Goal: Task Accomplishment & Management: Use online tool/utility

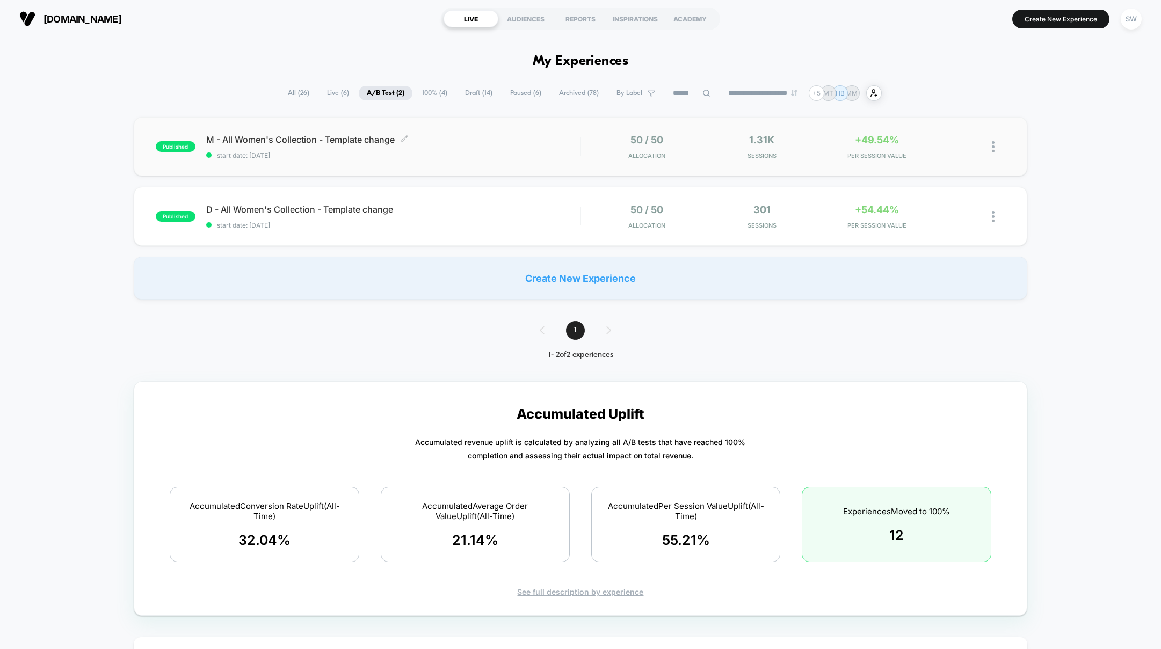
click at [477, 148] on div "M - All Women's Collection - Template change Click to edit experience details C…" at bounding box center [393, 146] width 374 height 25
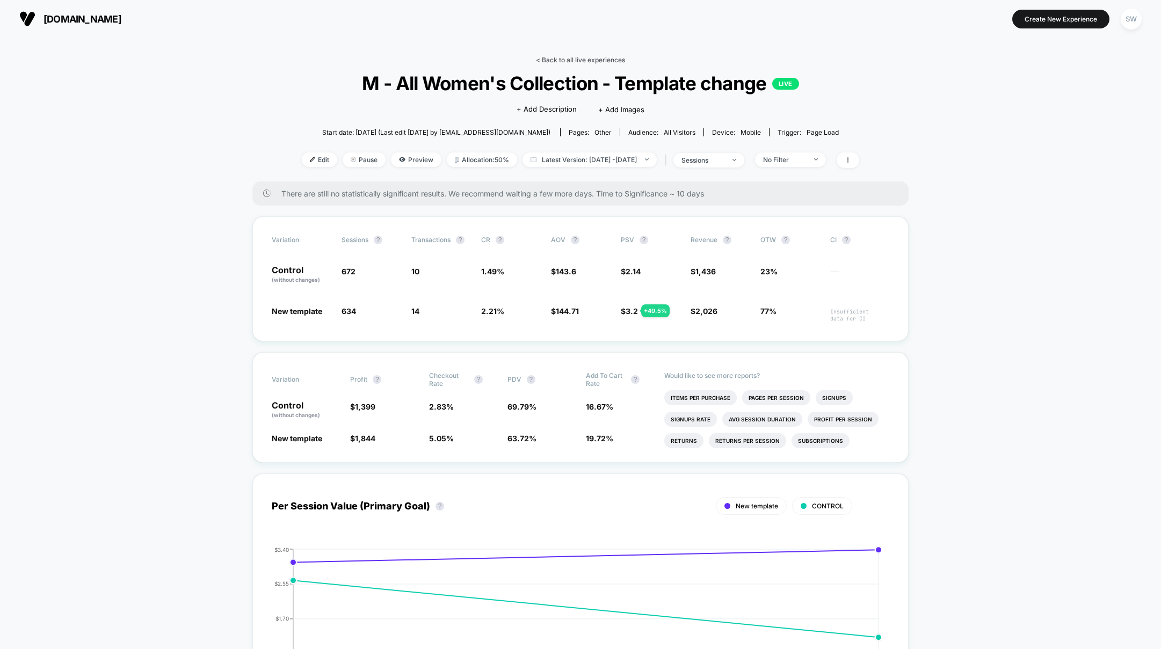
click at [551, 57] on link "< Back to all live experiences" at bounding box center [580, 60] width 89 height 8
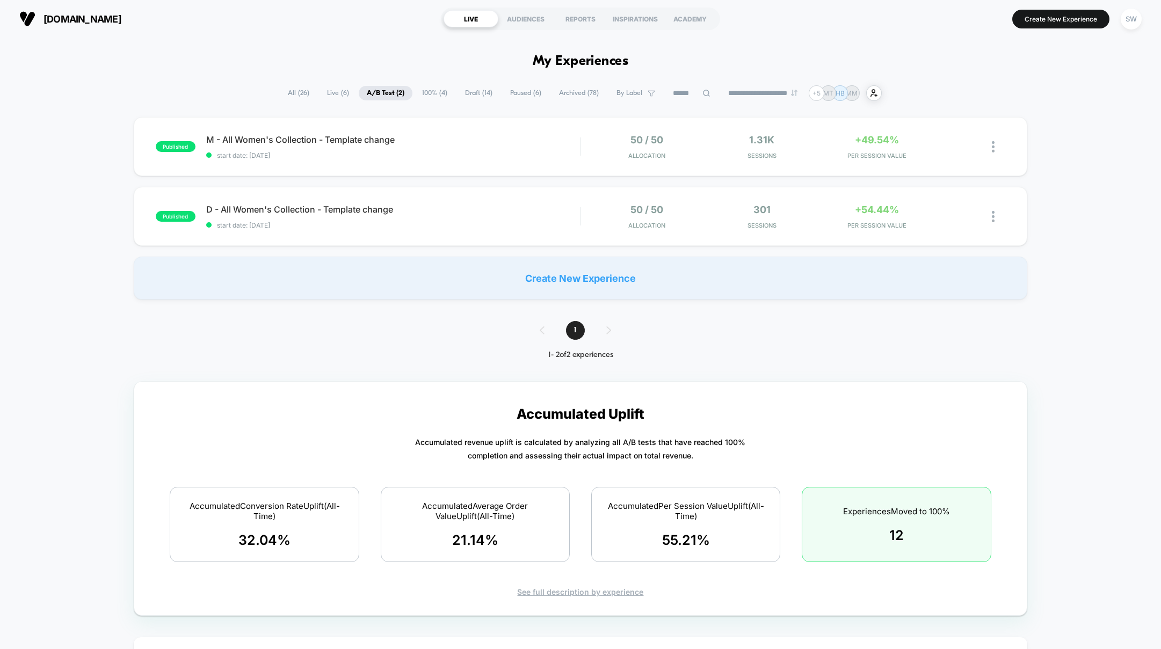
click at [428, 91] on span "100% ( 4 )" at bounding box center [434, 93] width 41 height 14
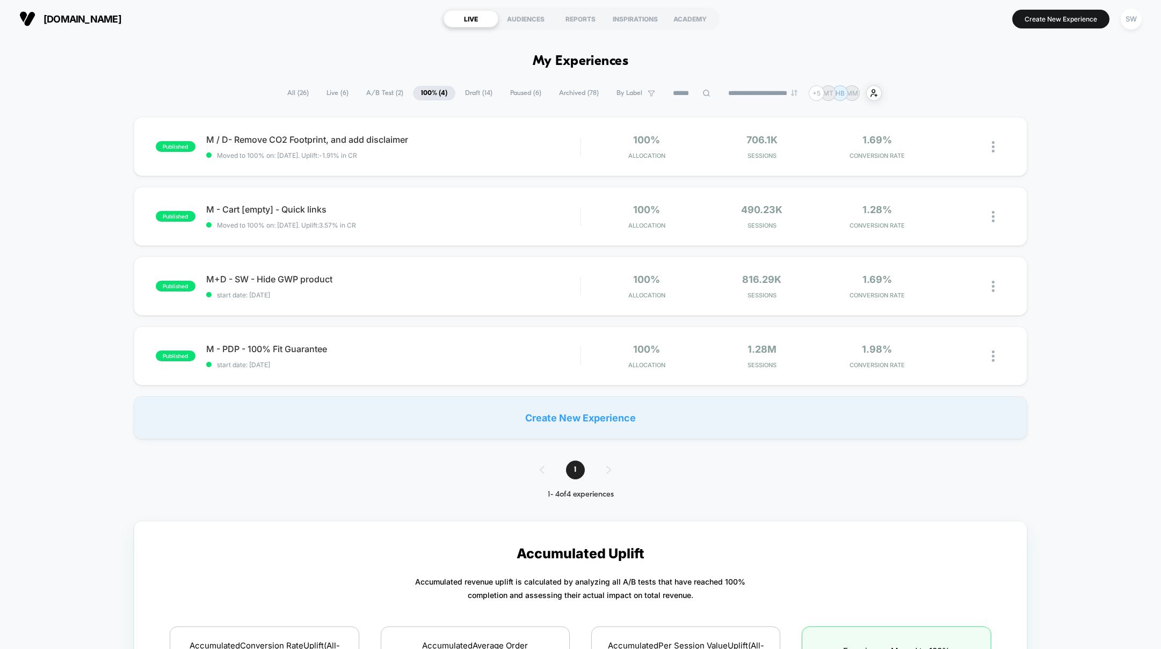
click at [466, 90] on span "Draft ( 14 )" at bounding box center [478, 93] width 43 height 14
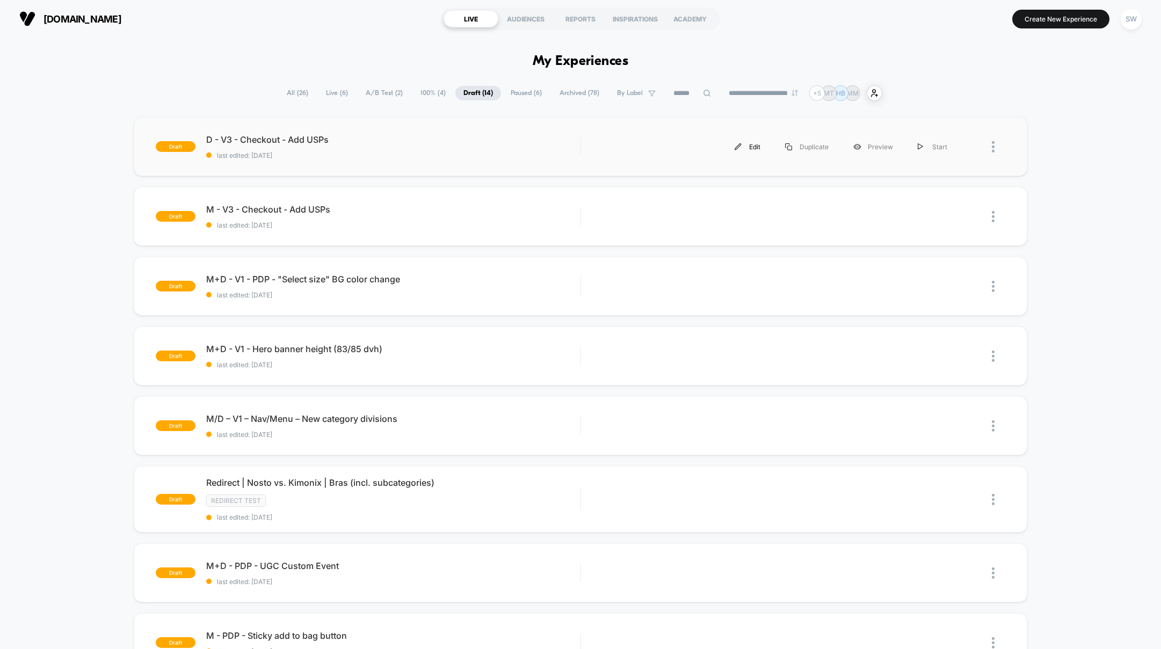
click at [751, 148] on div "Edit" at bounding box center [747, 147] width 50 height 24
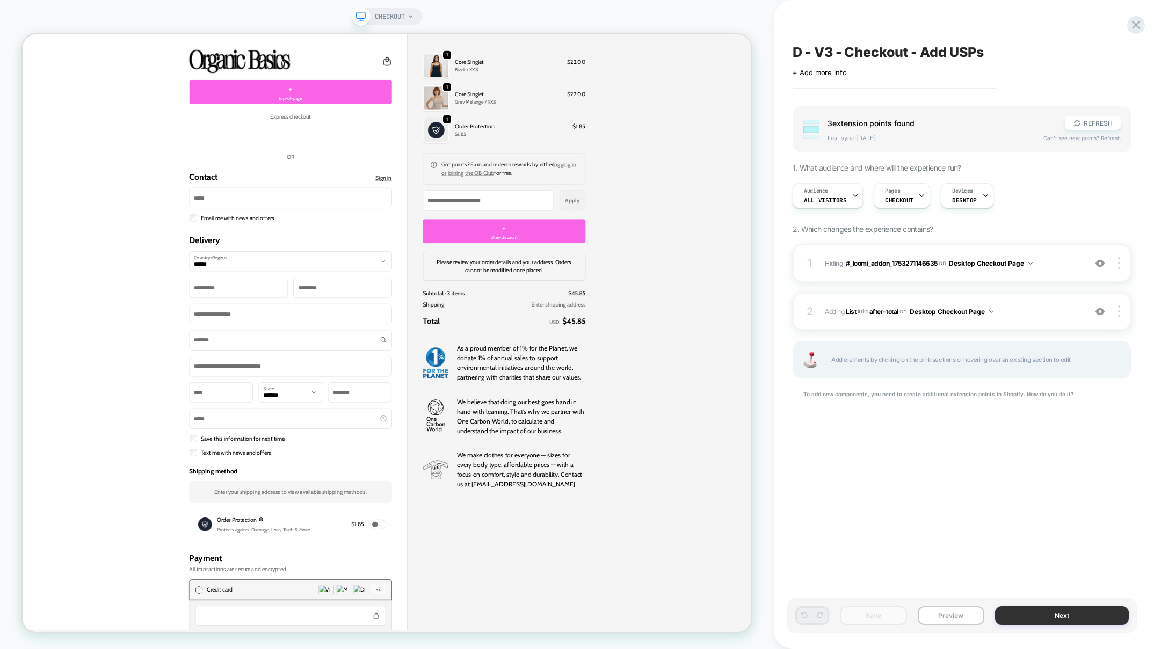
click at [1039, 615] on button "Next" at bounding box center [1062, 615] width 134 height 19
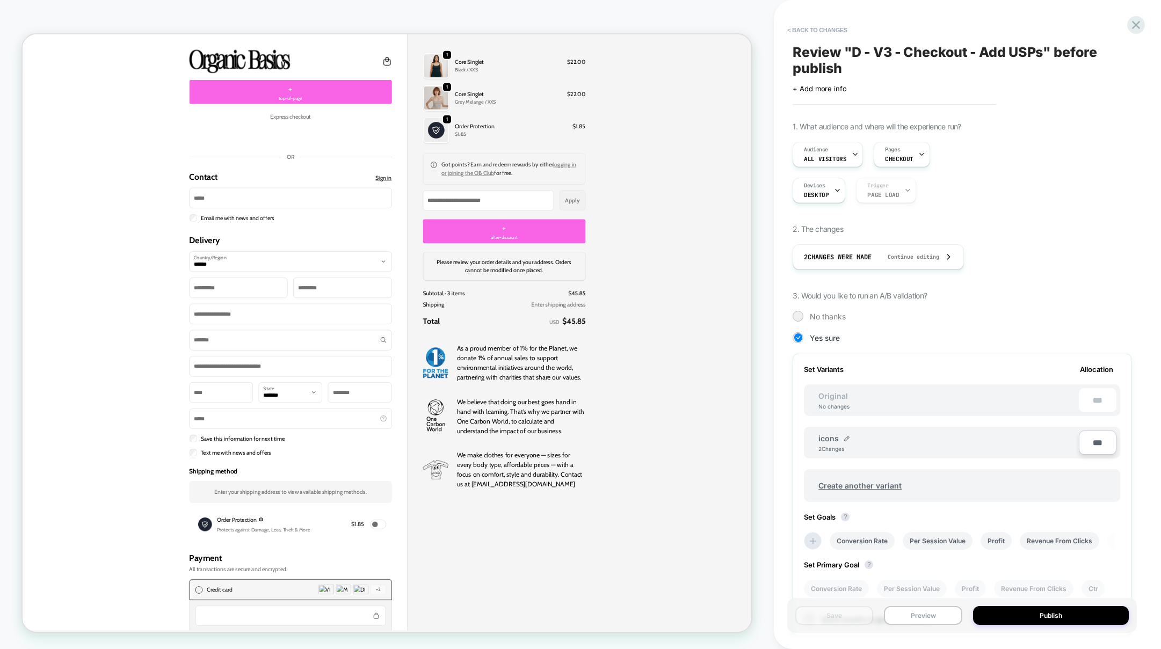
scroll to position [0, 1]
click at [846, 436] on img at bounding box center [846, 438] width 5 height 5
click at [834, 445] on input "*****" at bounding box center [857, 443] width 78 height 21
click at [823, 444] on input "****" at bounding box center [857, 443] width 78 height 21
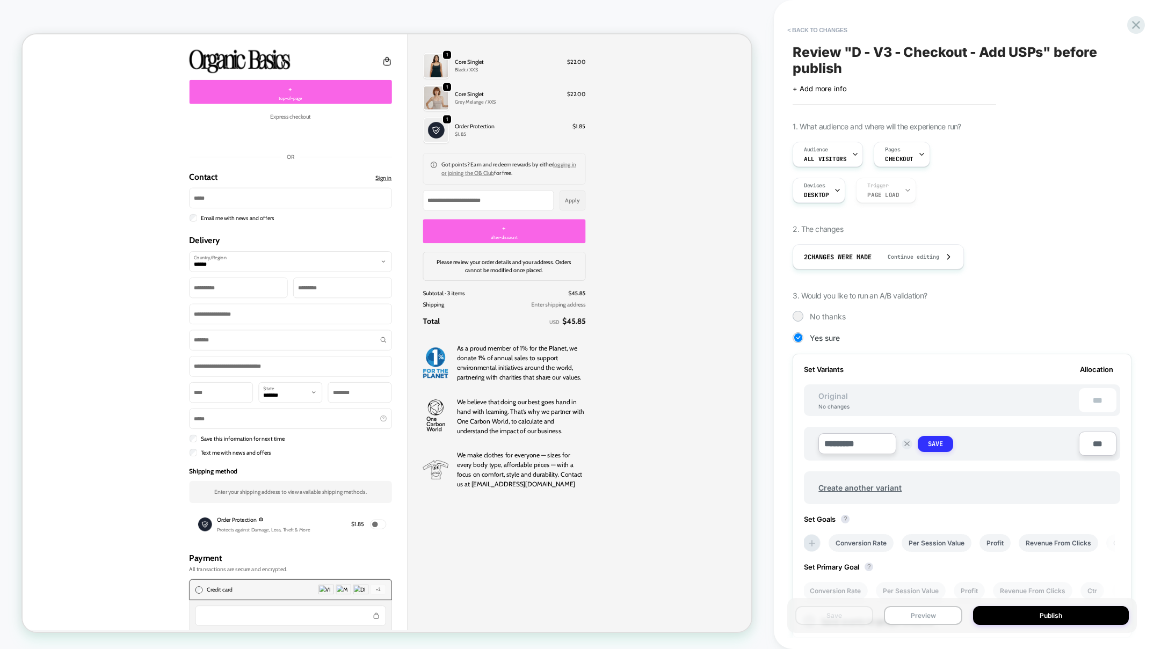
type input "*********"
click at [939, 442] on strong "Save" at bounding box center [935, 444] width 15 height 9
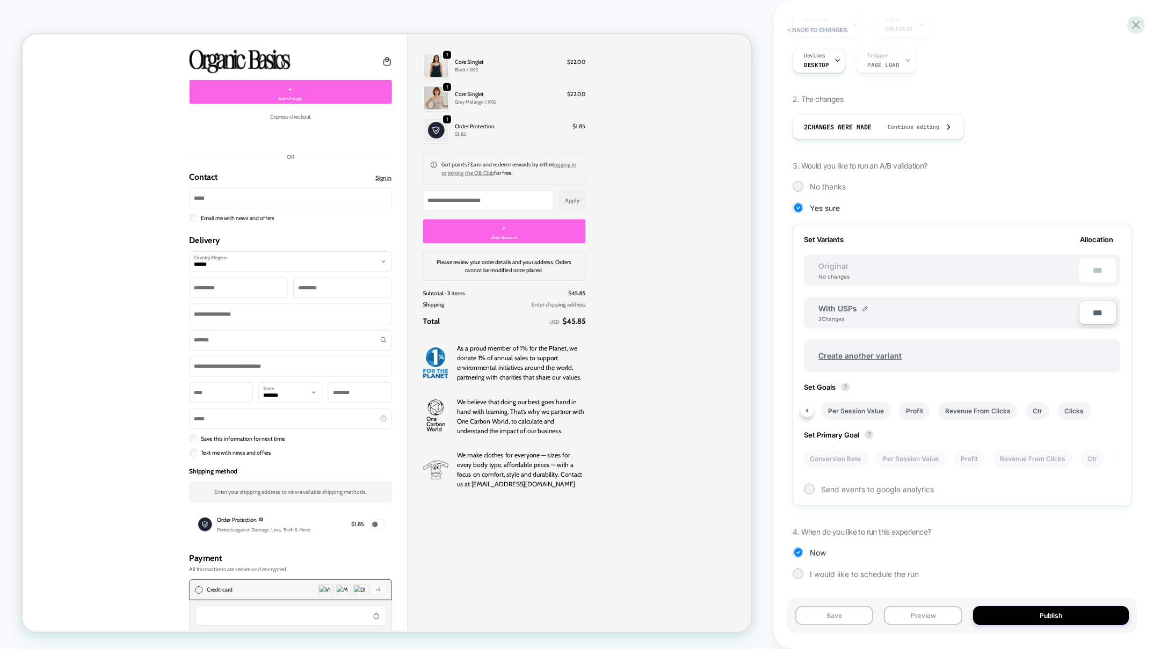
scroll to position [0, 0]
click at [835, 459] on li "Conversion Rate" at bounding box center [834, 459] width 65 height 18
click at [1064, 619] on button "Publish" at bounding box center [1051, 615] width 156 height 19
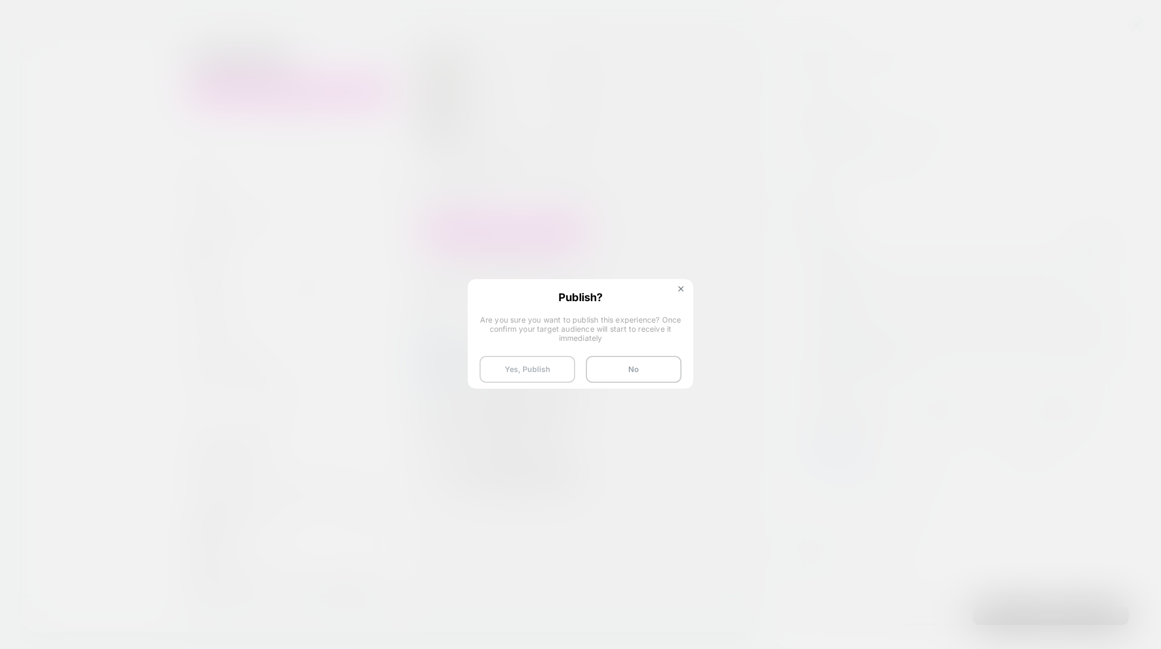
click at [538, 369] on button "Yes, Publish" at bounding box center [527, 369] width 96 height 27
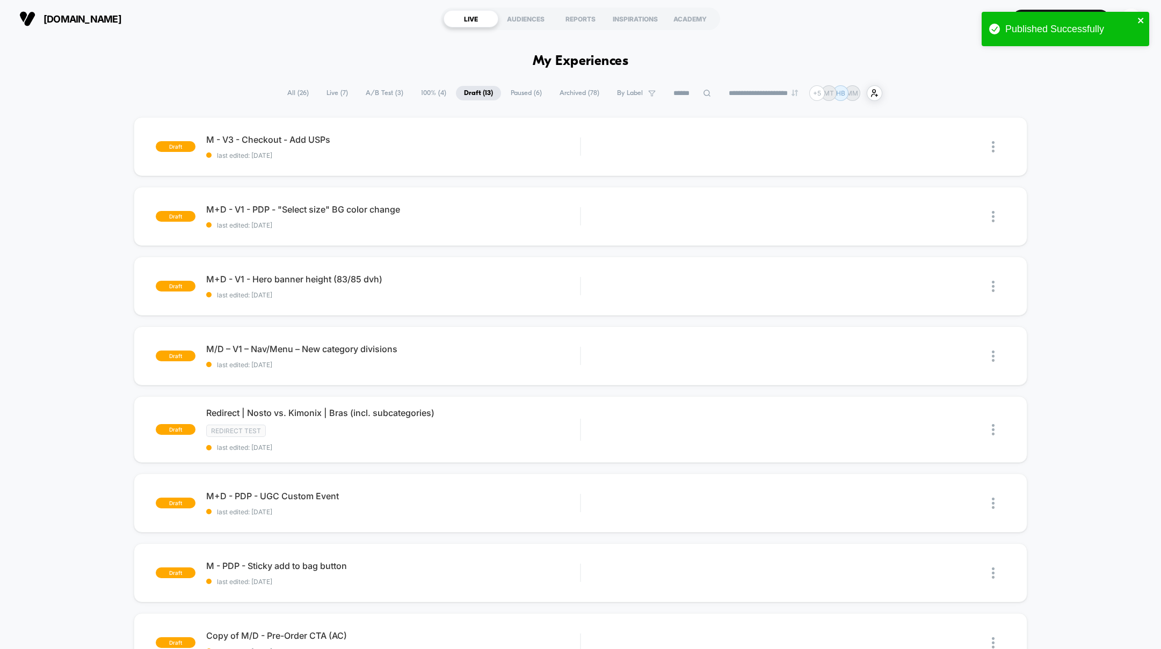
click at [1141, 19] on icon "close" at bounding box center [1139, 20] width 5 height 5
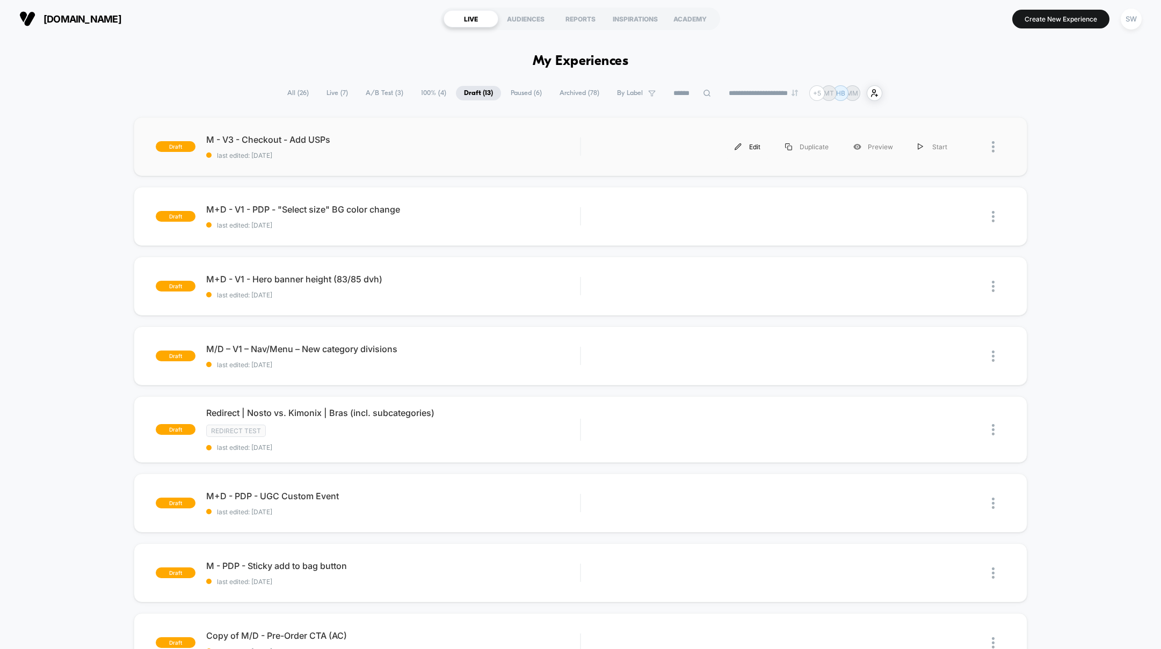
click at [741, 147] on img at bounding box center [737, 146] width 7 height 7
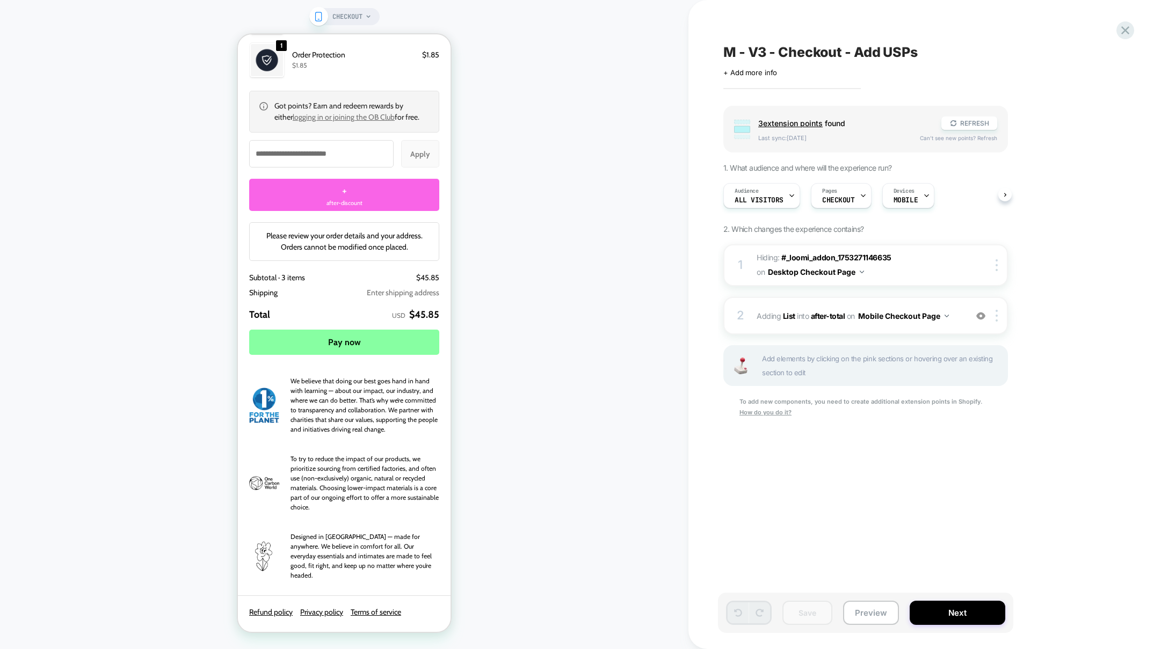
scroll to position [1560, 0]
click at [786, 313] on b "List" at bounding box center [789, 315] width 12 height 9
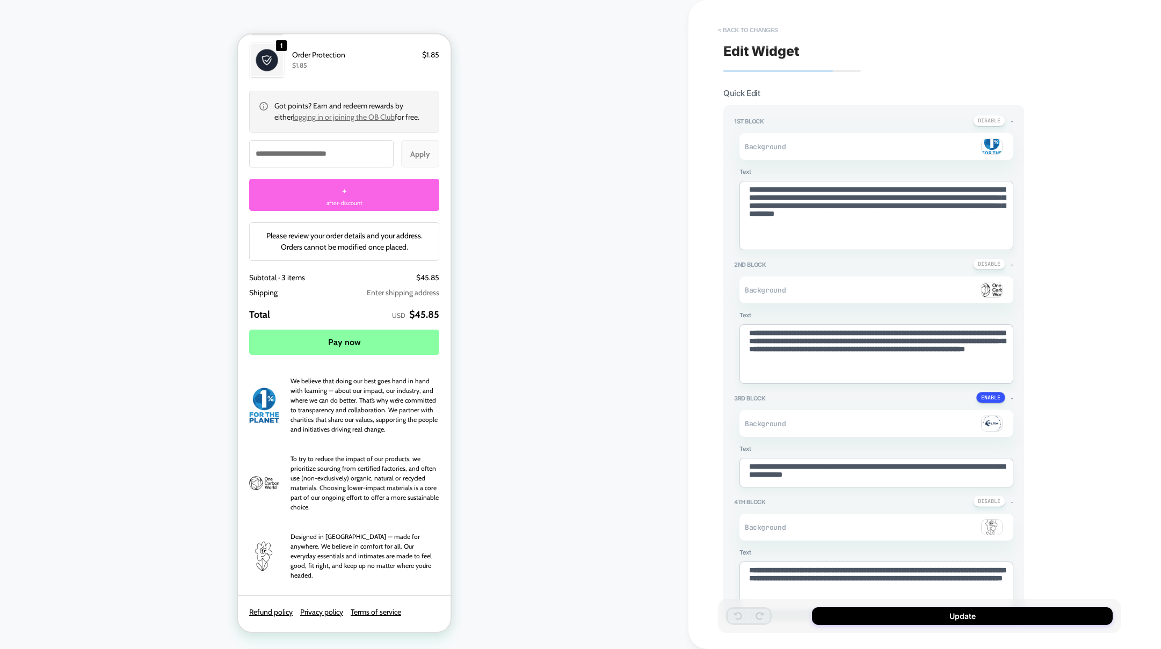
click at [728, 31] on button "< Back to changes" at bounding box center [747, 29] width 71 height 17
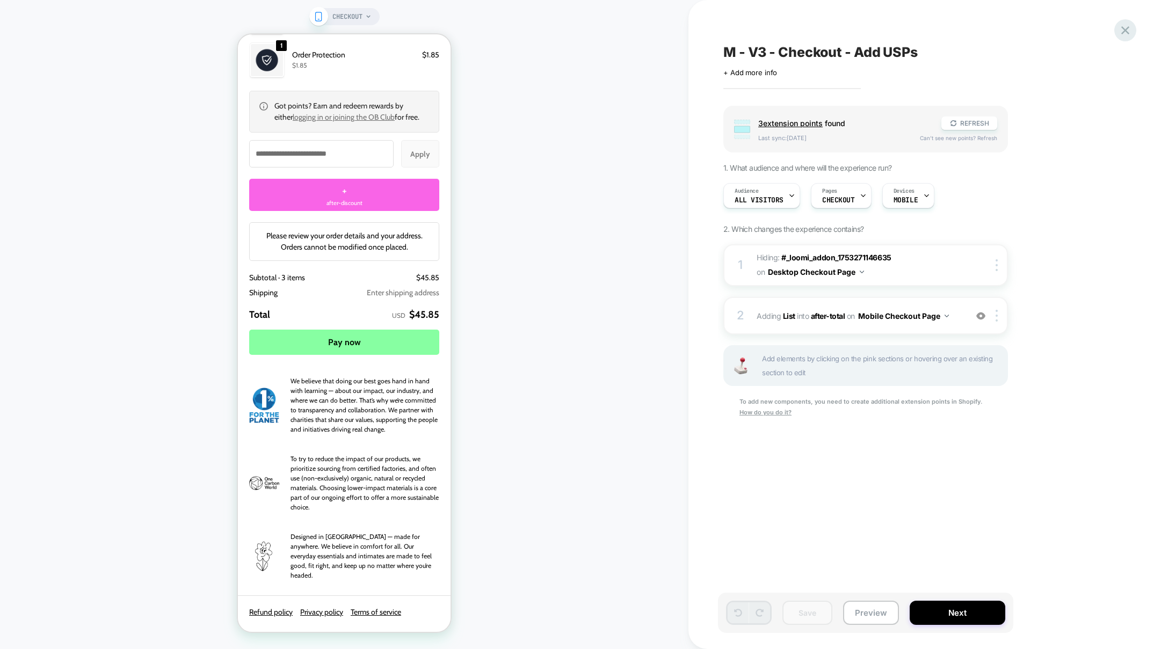
click at [1125, 33] on icon at bounding box center [1125, 30] width 14 height 14
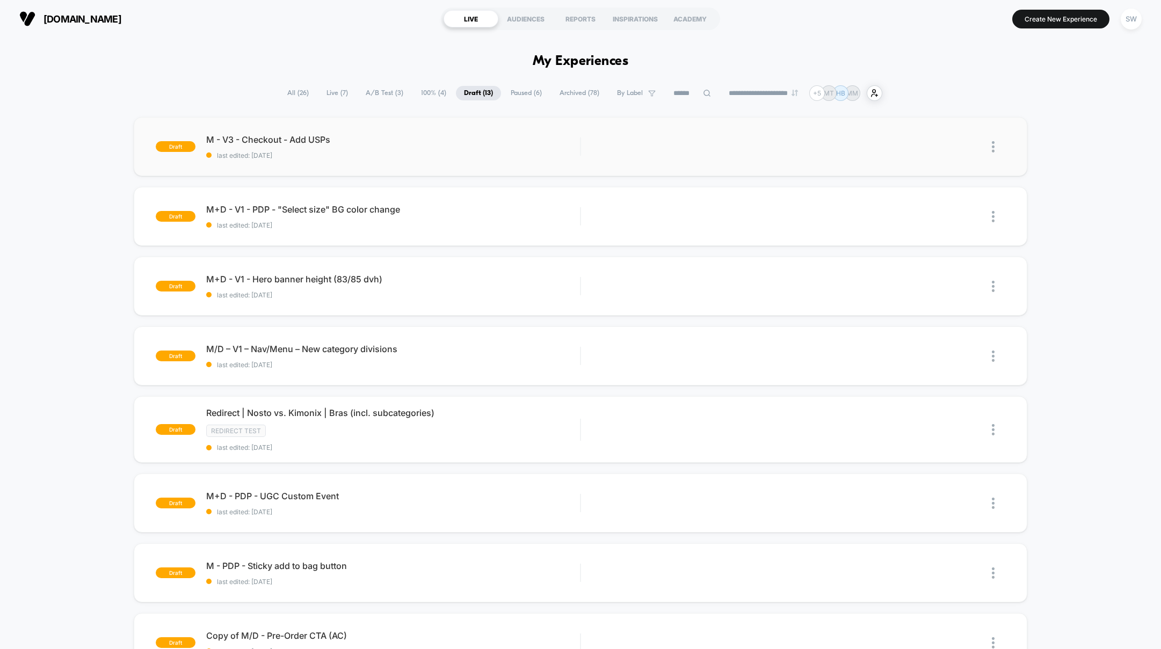
click at [994, 145] on img at bounding box center [992, 146] width 3 height 11
click at [925, 198] on div "Delete" at bounding box center [937, 197] width 97 height 24
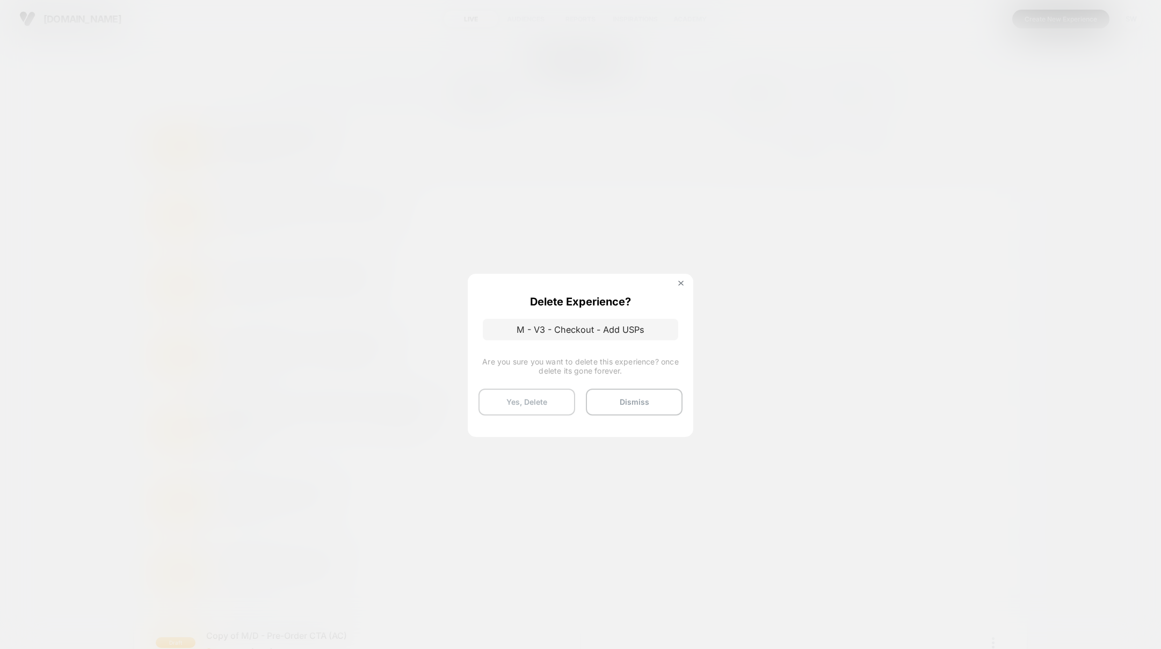
click at [514, 403] on button "Yes, Delete" at bounding box center [526, 402] width 97 height 27
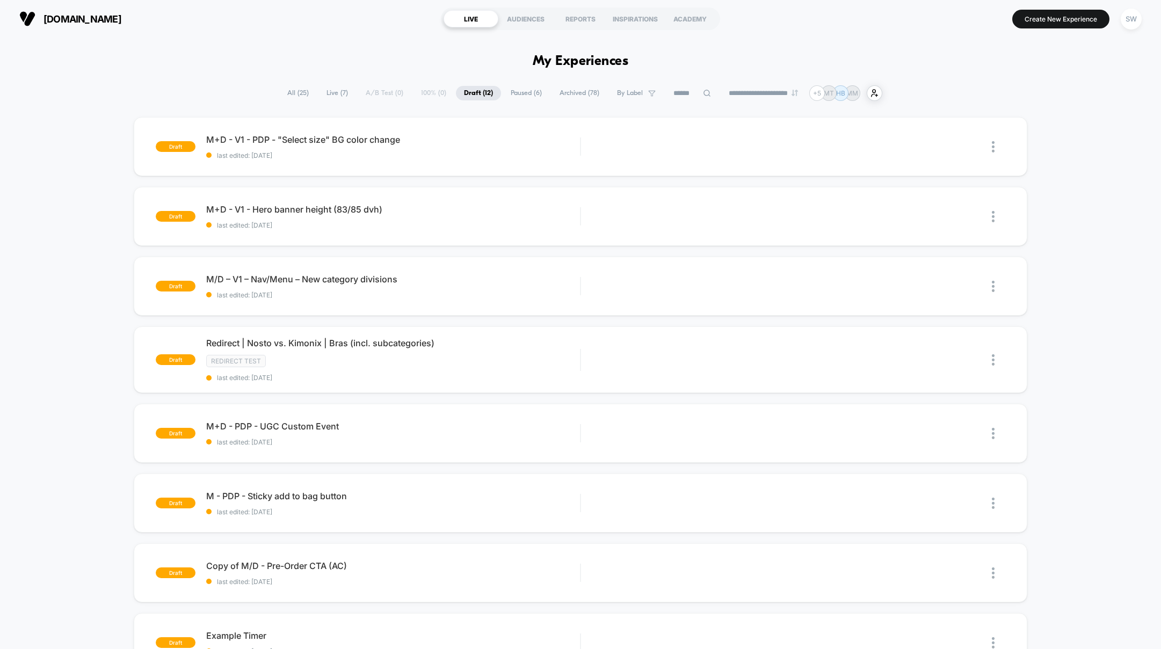
click at [377, 95] on div "**********" at bounding box center [580, 93] width 603 height 16
click at [378, 92] on div "**********" at bounding box center [580, 93] width 603 height 16
click at [327, 96] on span "Live ( 7 )" at bounding box center [337, 93] width 38 height 14
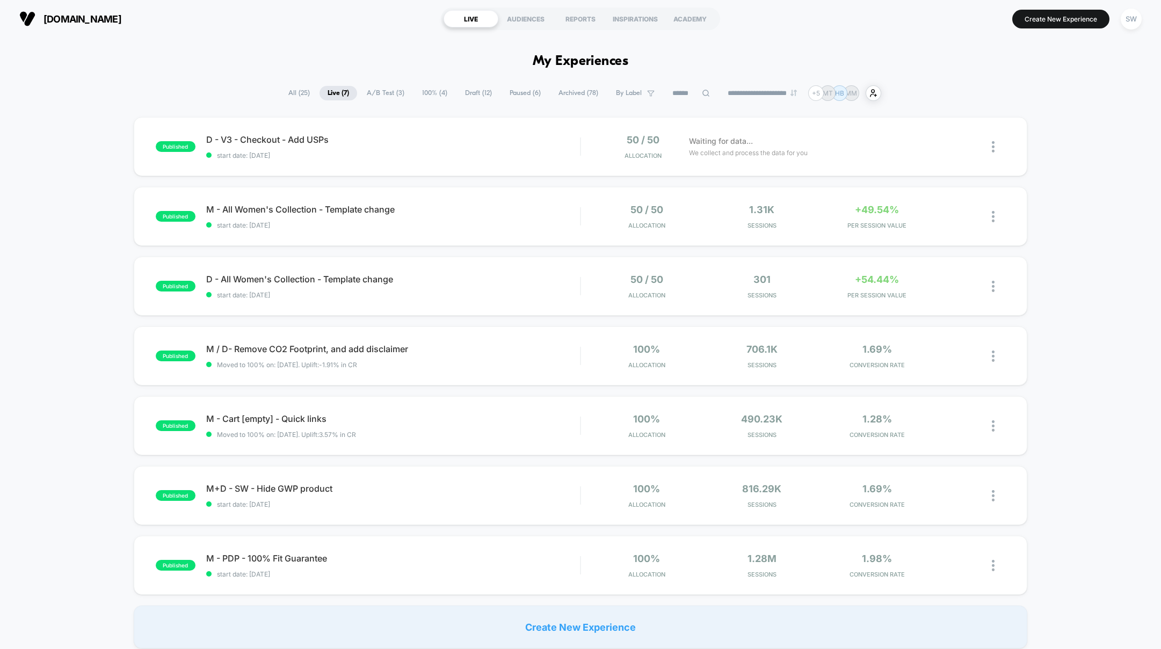
click at [384, 91] on span "A/B Test ( 3 )" at bounding box center [386, 93] width 54 height 14
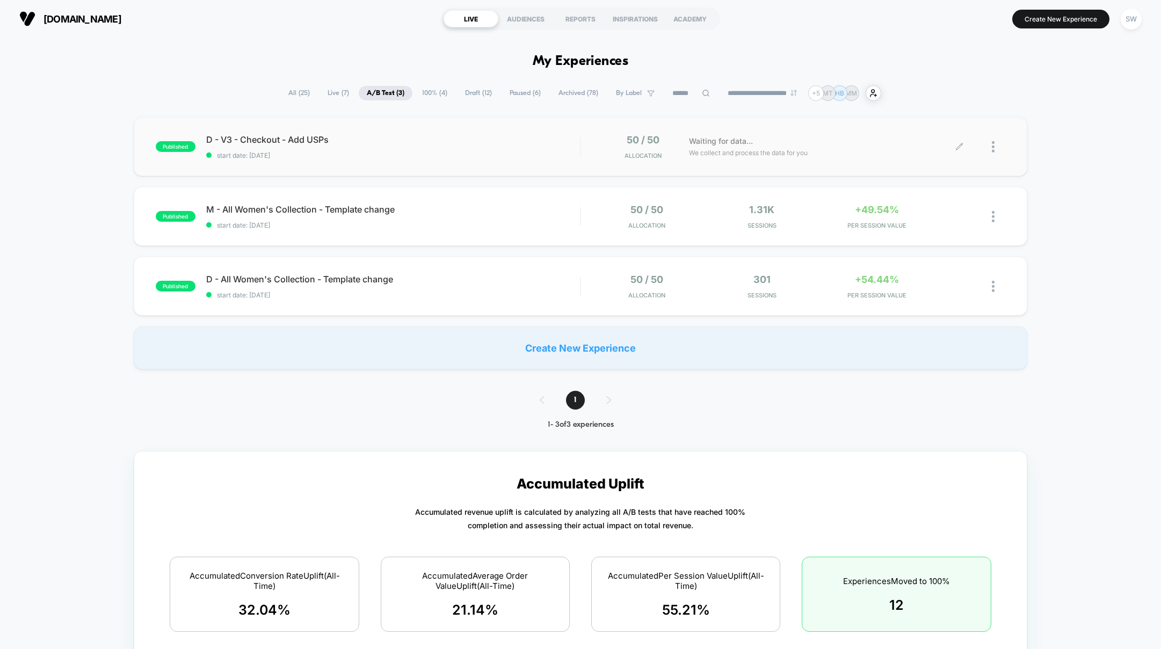
click at [991, 146] on div at bounding box center [982, 146] width 46 height 25
click at [993, 145] on img at bounding box center [992, 146] width 3 height 11
click at [934, 109] on div "Duplicate" at bounding box center [937, 110] width 97 height 24
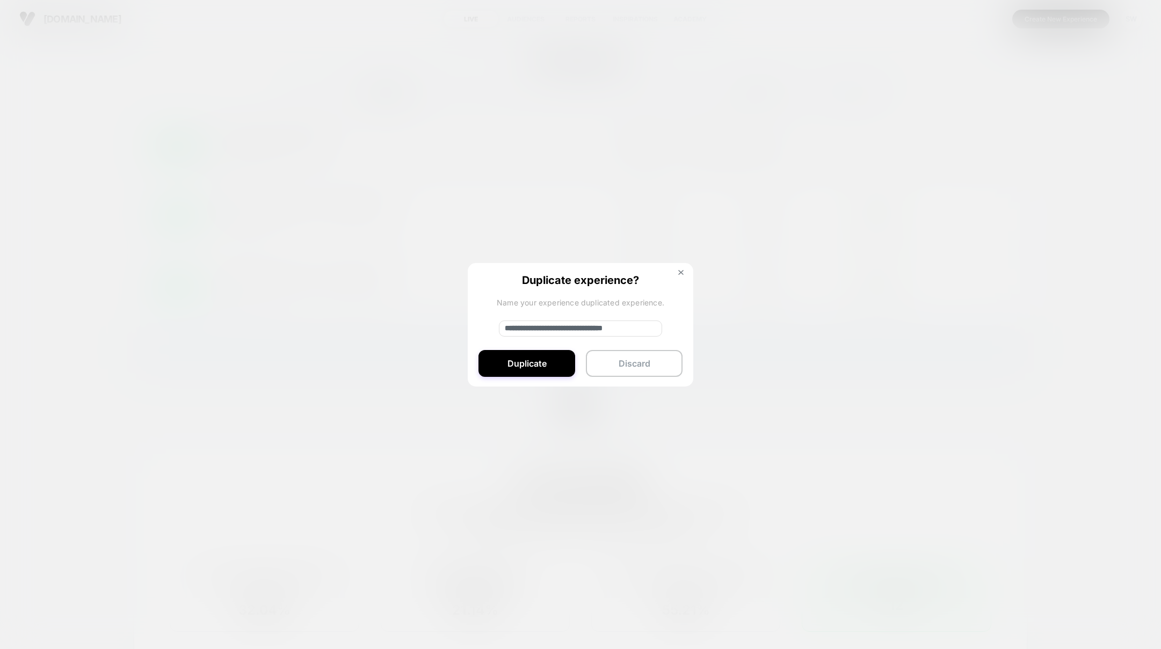
drag, startPoint x: 506, startPoint y: 324, endPoint x: 464, endPoint y: 322, distance: 42.5
click at [991, 159] on div "**********" at bounding box center [997, 146] width 13 height 25
type input "**********"
click at [513, 359] on button "Duplicate" at bounding box center [526, 363] width 97 height 27
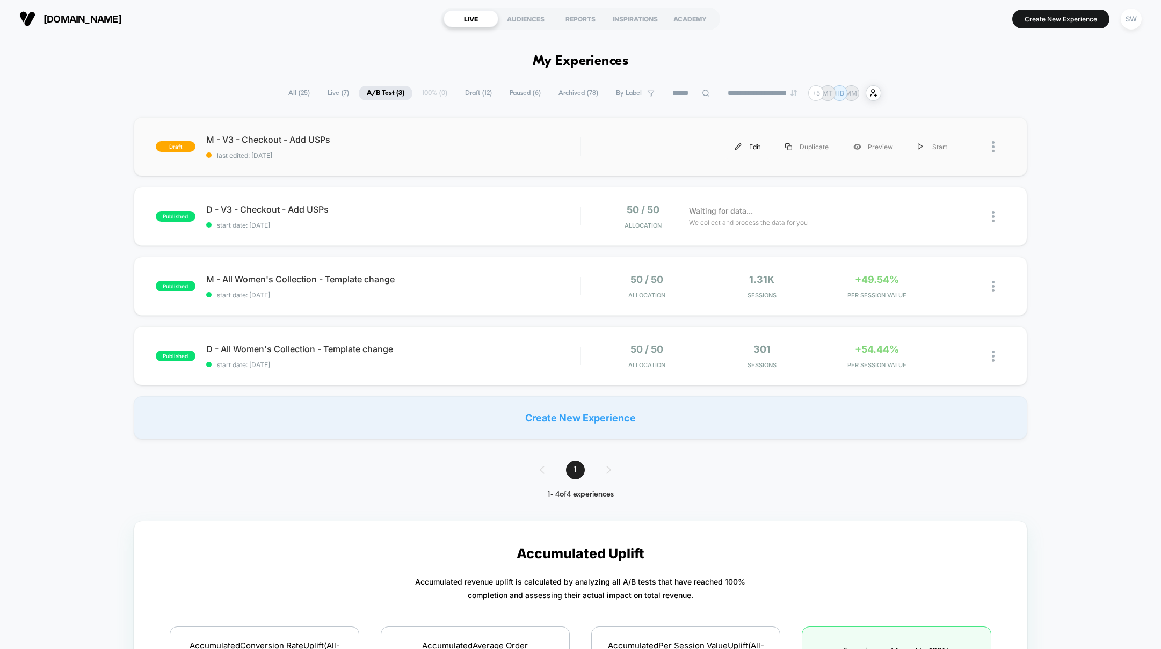
click at [739, 145] on img at bounding box center [737, 146] width 7 height 7
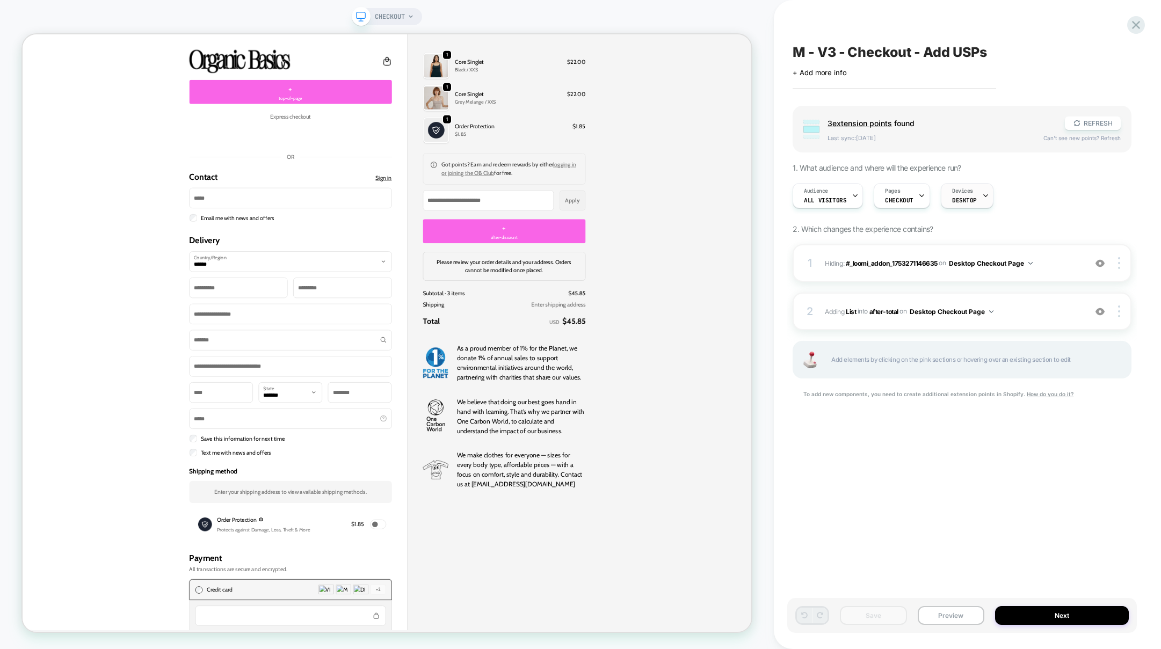
click at [964, 196] on span "DESKTOP" at bounding box center [964, 200] width 25 height 8
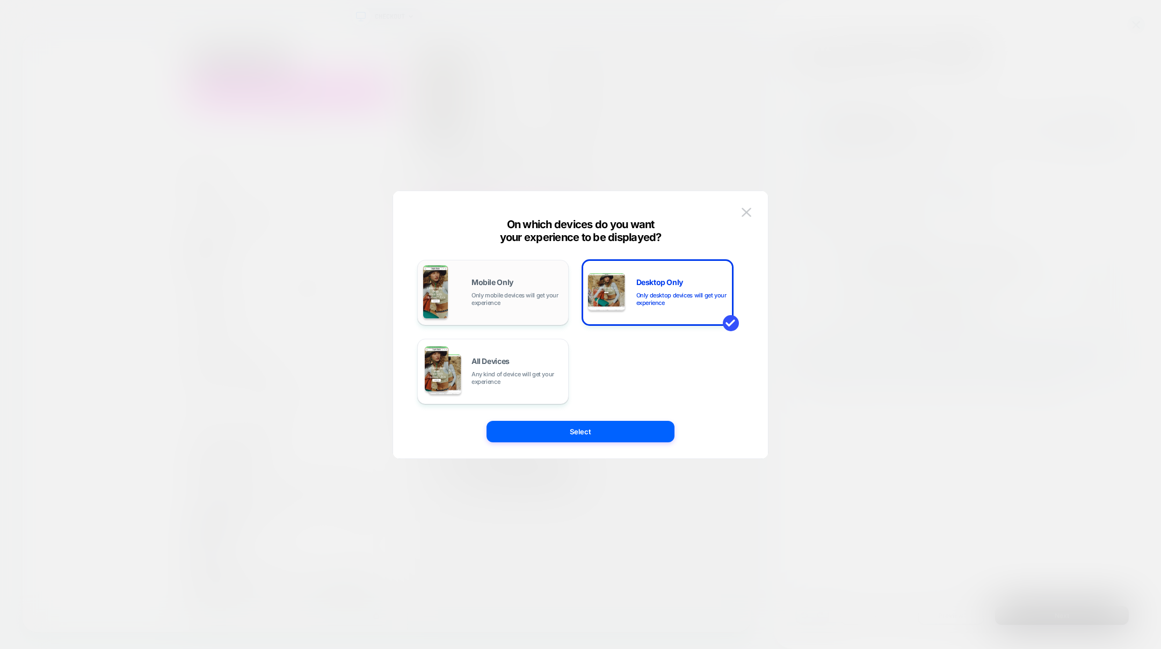
click at [499, 298] on span "Only mobile devices will get your experience" at bounding box center [516, 298] width 91 height 15
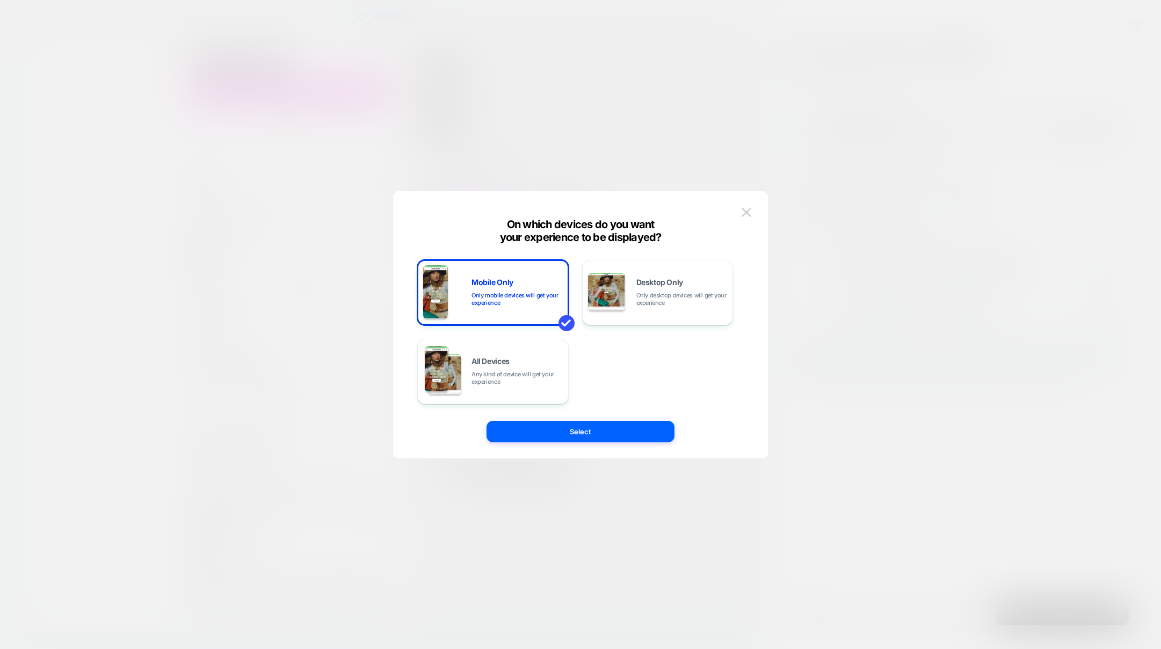
click at [607, 431] on button "Select" at bounding box center [580, 431] width 188 height 21
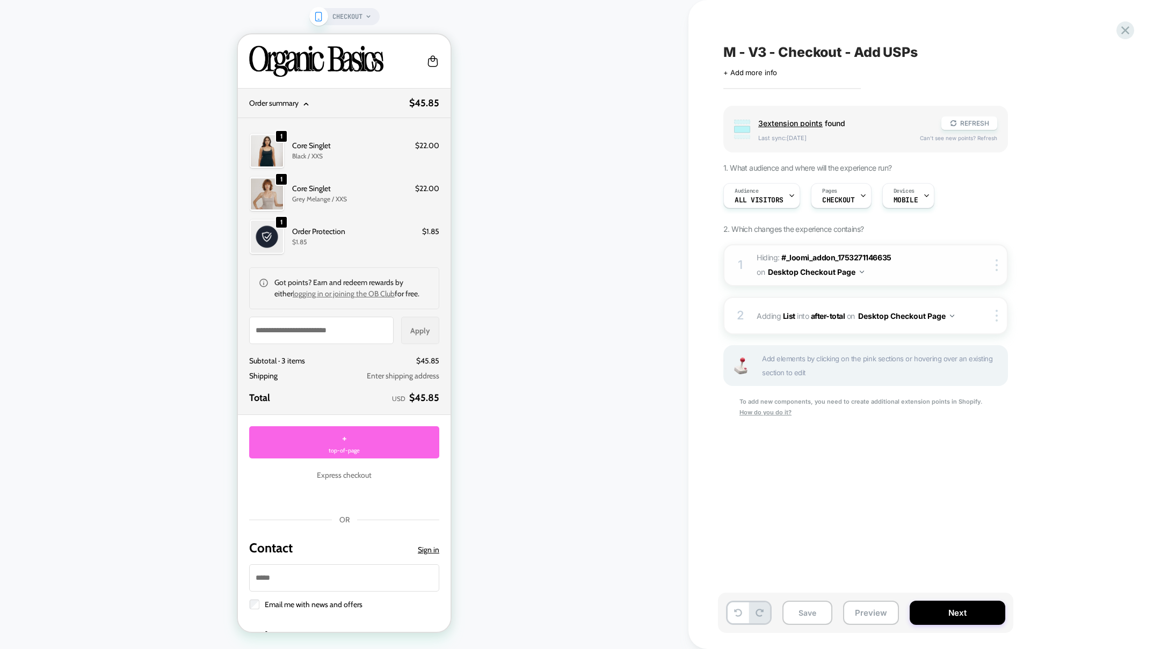
click at [864, 271] on span "Hiding : #_loomi_addon_1753271146635 #_loomi_addon_1753271146635 on Desktop Che…" at bounding box center [858, 265] width 205 height 29
click at [862, 271] on img at bounding box center [861, 272] width 4 height 3
click at [996, 266] on img at bounding box center [996, 265] width 2 height 12
click at [1054, 239] on div "Group 3 extension point s found REFRESH Last sync: [DATE] Can't see new points?…" at bounding box center [919, 275] width 392 height 339
click at [1000, 262] on div at bounding box center [998, 265] width 18 height 12
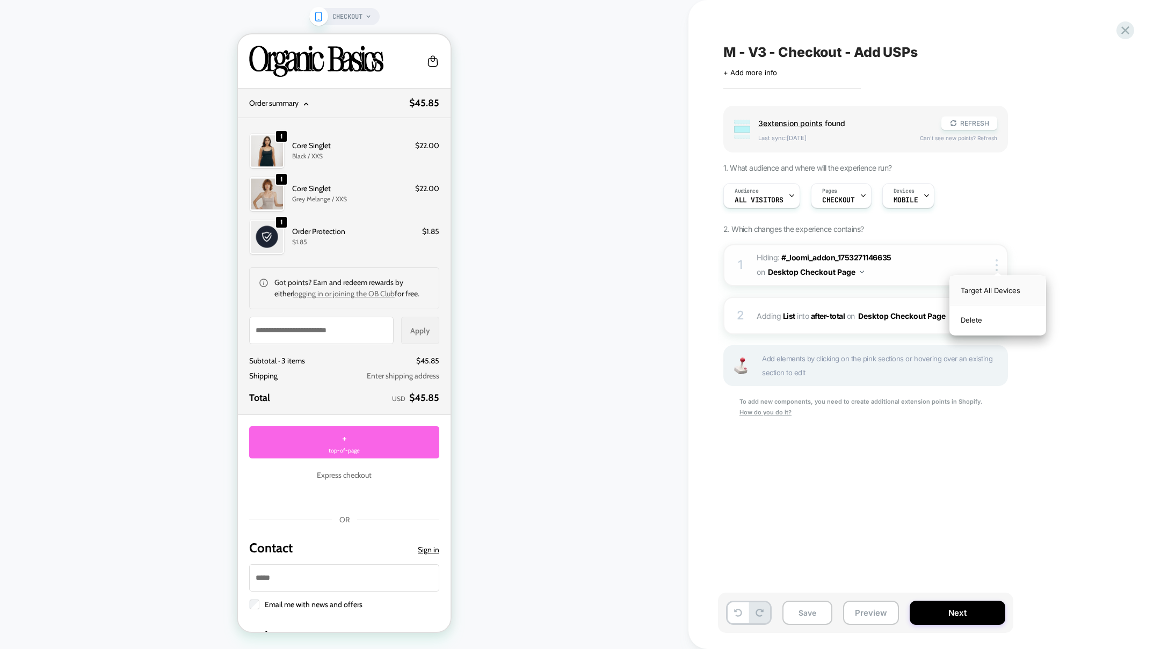
click at [997, 286] on div "Target All Devices" at bounding box center [998, 291] width 96 height 30
click at [872, 271] on img at bounding box center [871, 272] width 4 height 3
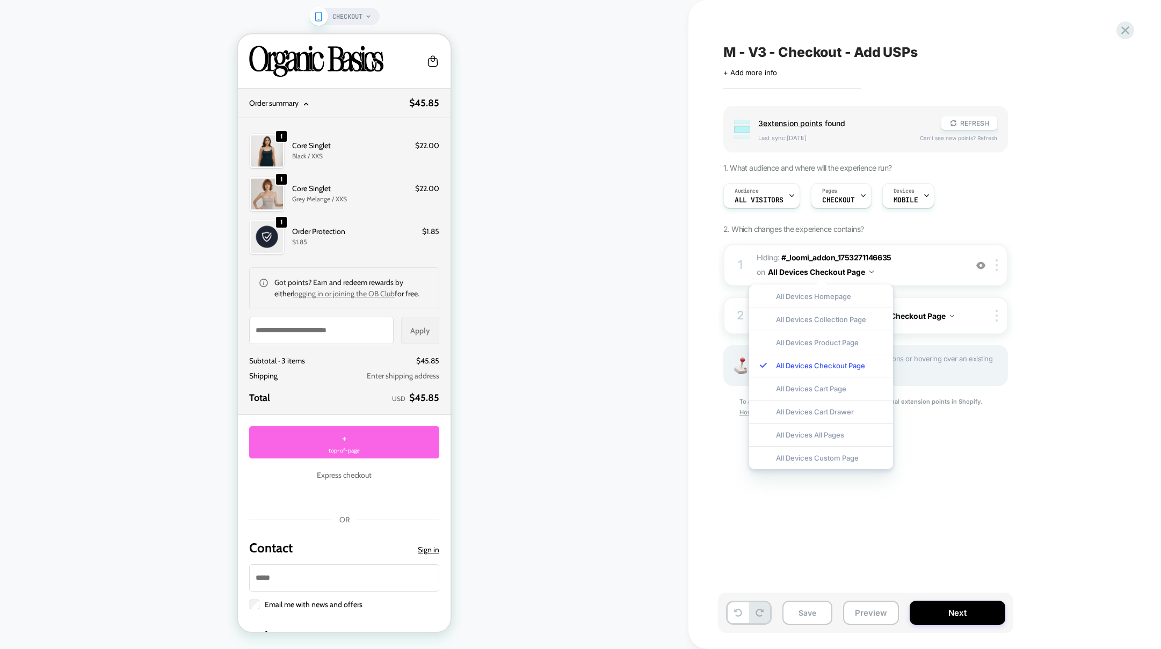
drag, startPoint x: 1022, startPoint y: 291, endPoint x: 1005, endPoint y: 286, distance: 18.0
click at [1021, 291] on div "Group 3 extension point s found REFRESH Last sync: [DATE] Can't see new points?…" at bounding box center [919, 275] width 392 height 339
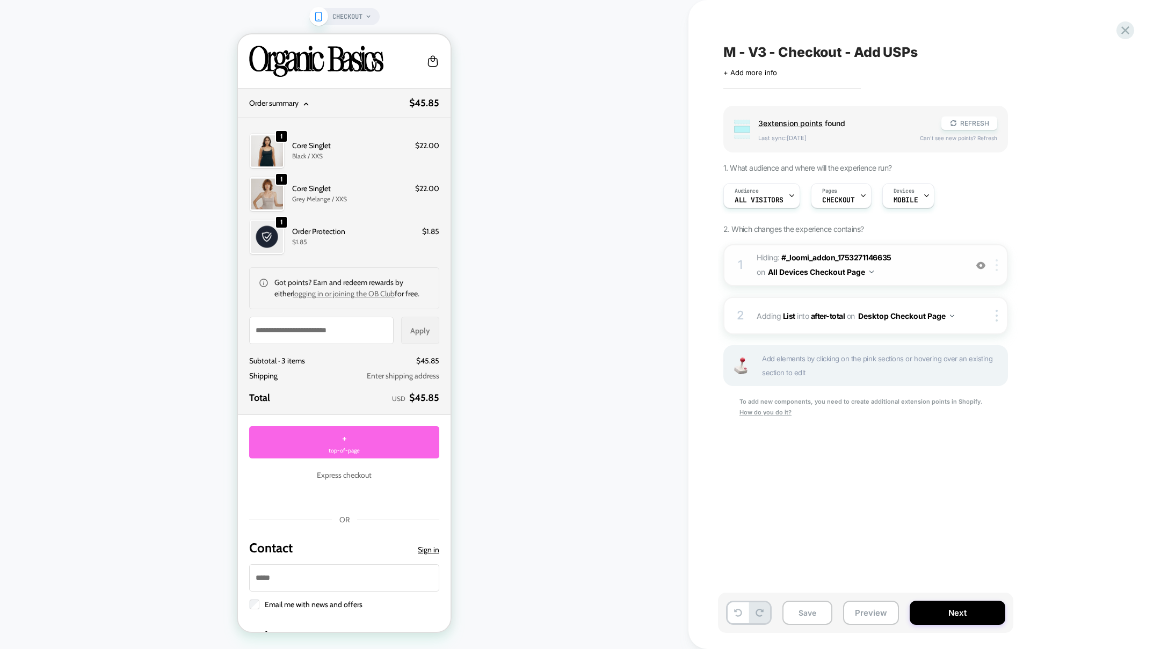
click at [993, 263] on div at bounding box center [998, 265] width 18 height 12
click at [995, 264] on img at bounding box center [996, 265] width 2 height 12
click at [990, 351] on div "Target Mobile" at bounding box center [998, 350] width 96 height 30
click at [998, 315] on div at bounding box center [998, 316] width 18 height 12
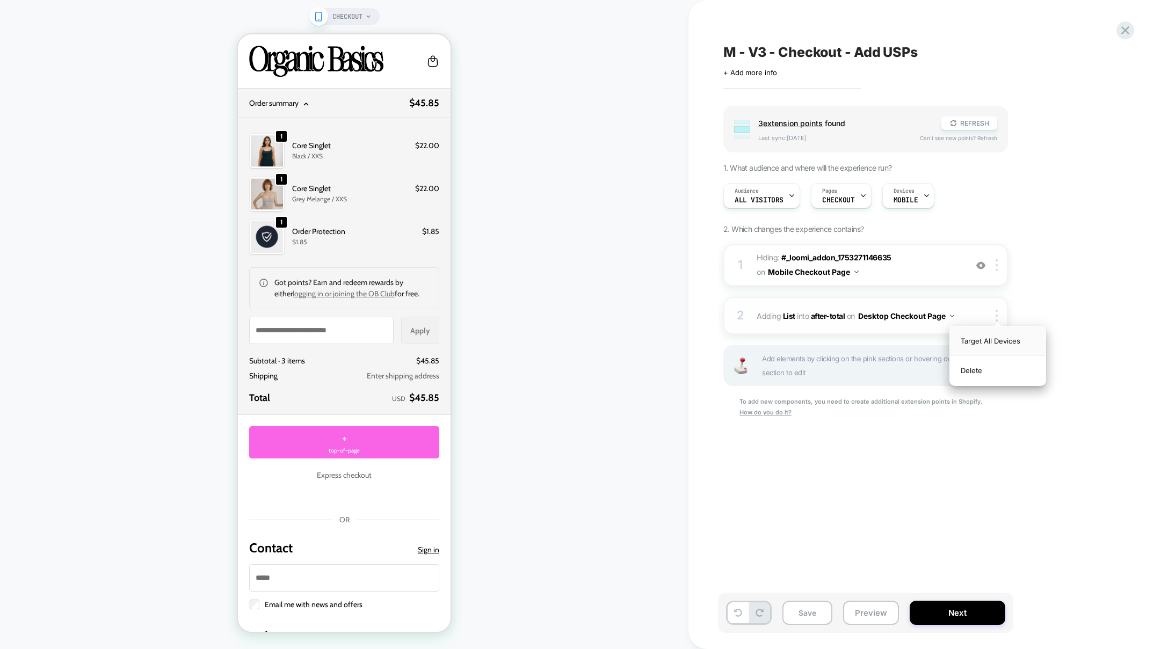
click at [998, 340] on div "Target All Devices" at bounding box center [998, 341] width 96 height 30
click at [998, 318] on div at bounding box center [998, 318] width 18 height 12
click at [989, 400] on div "Target Mobile" at bounding box center [998, 403] width 96 height 30
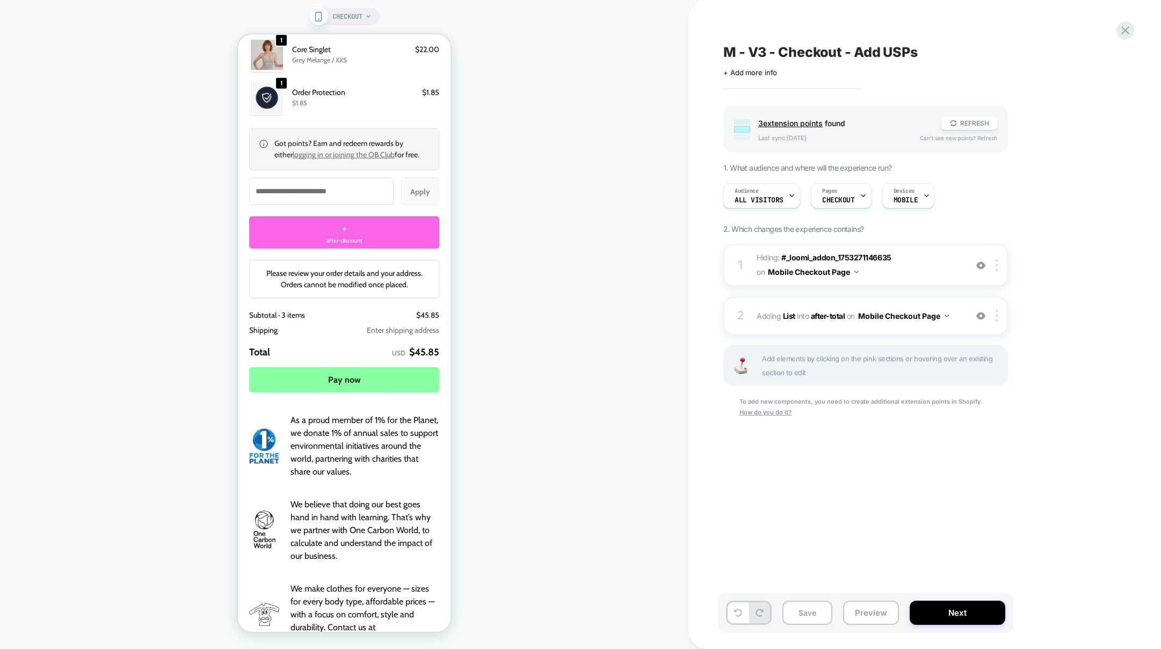
scroll to position [1590, 0]
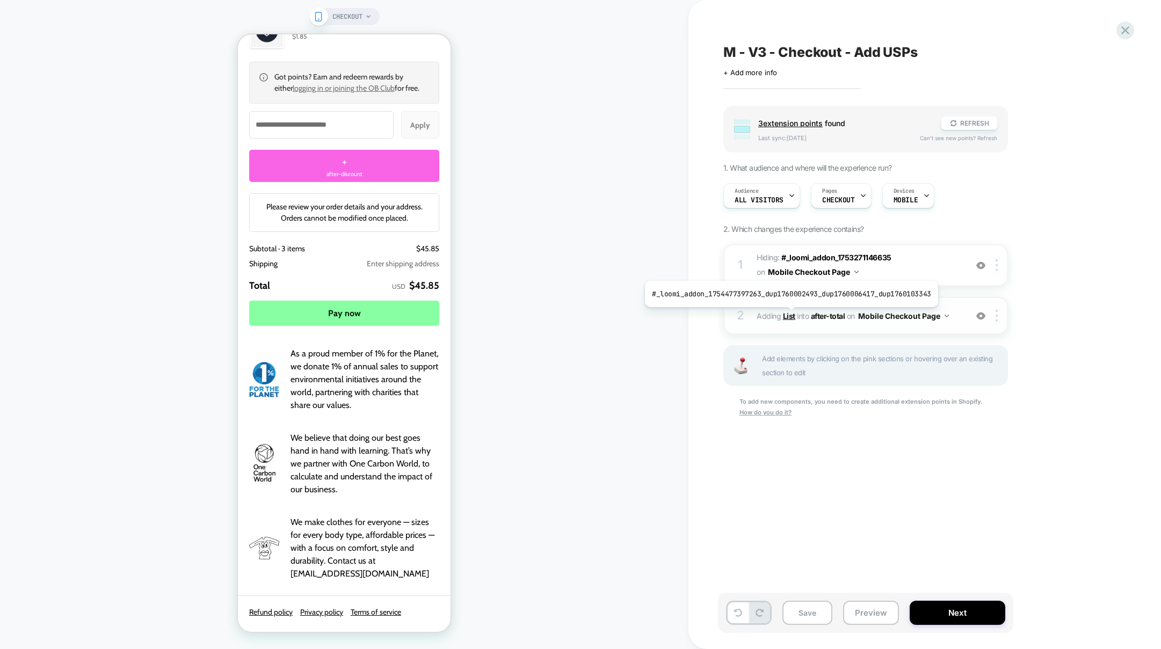
click at [787, 315] on b "List" at bounding box center [789, 315] width 12 height 9
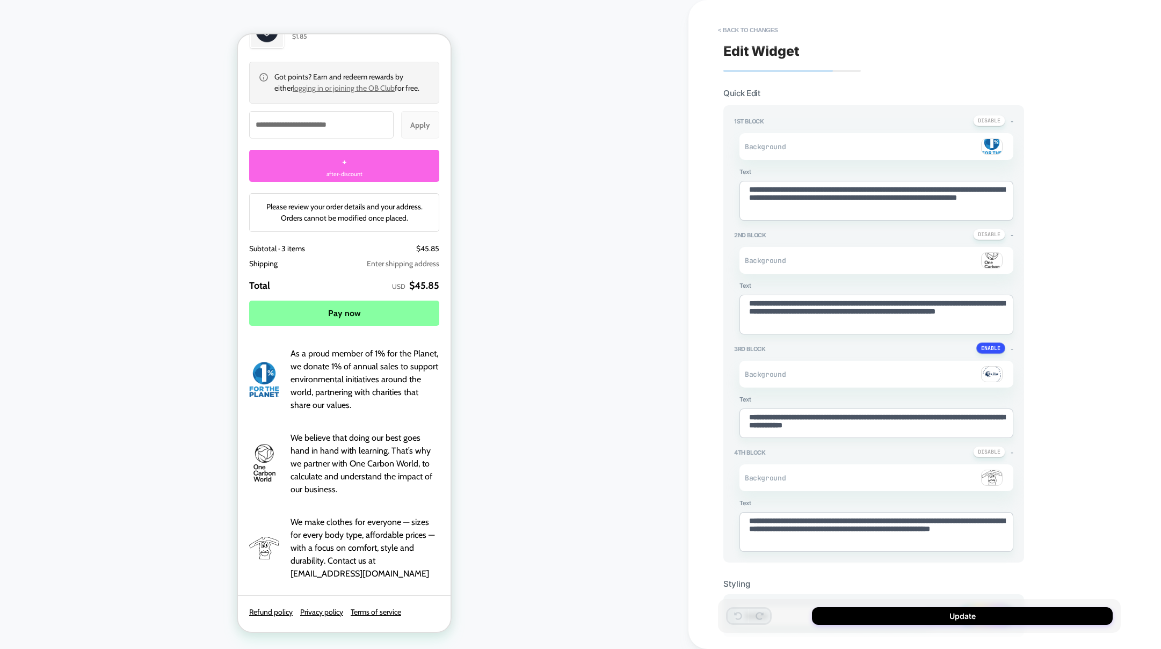
scroll to position [37, 0]
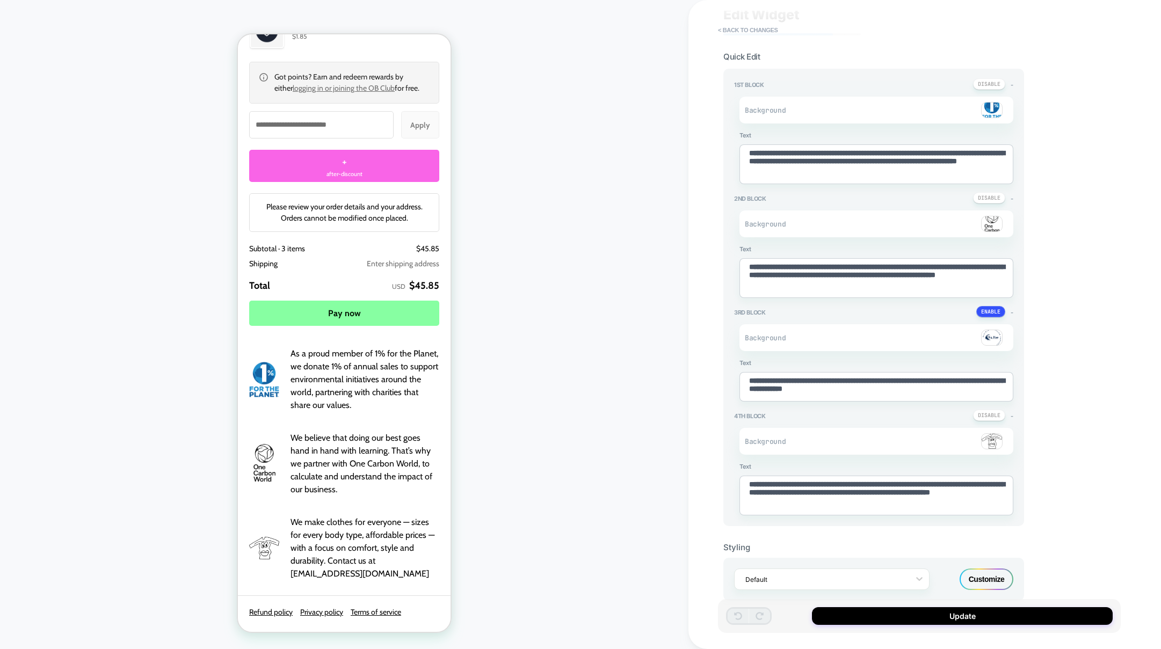
click at [1000, 579] on div "Customize" at bounding box center [986, 578] width 54 height 21
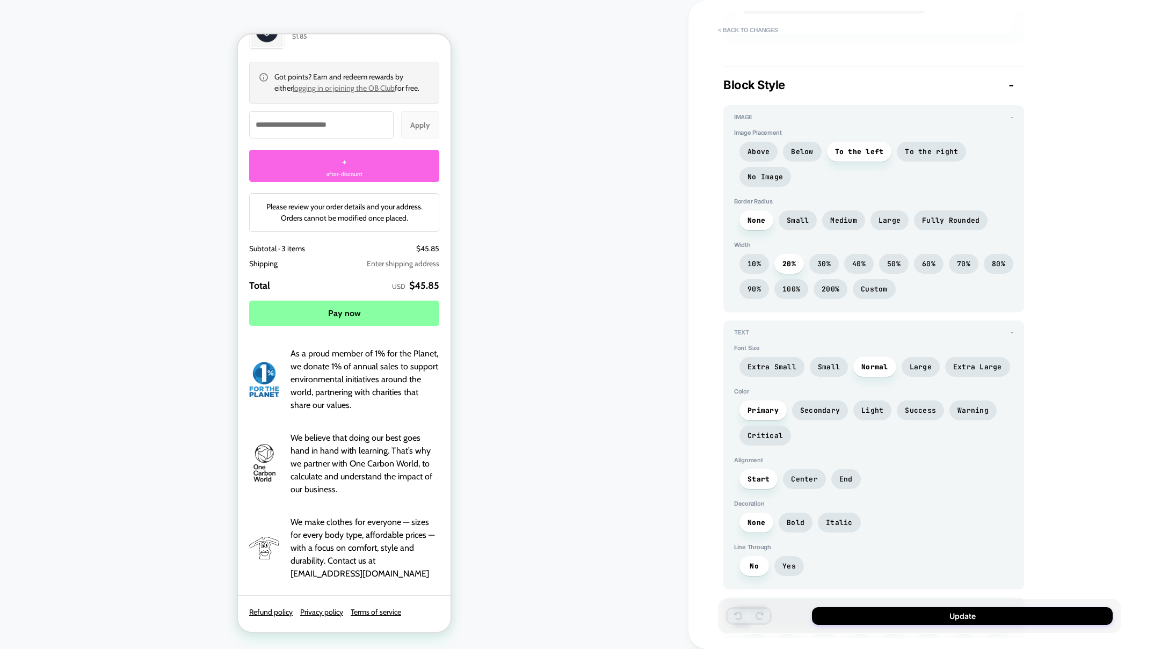
scroll to position [859, 0]
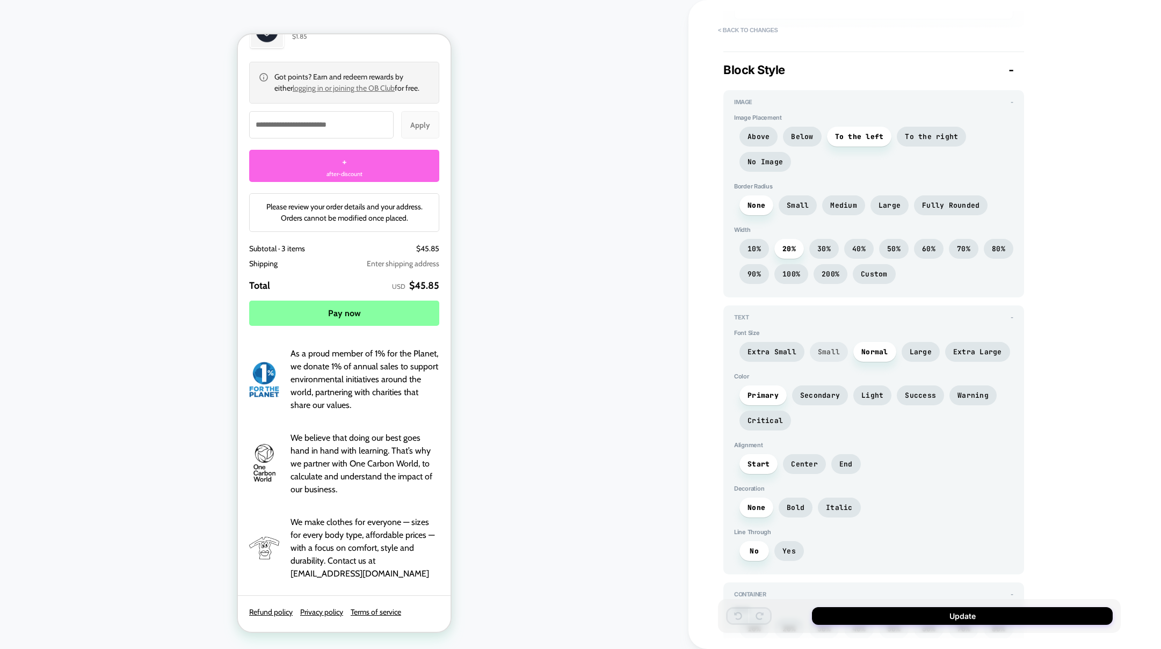
click at [825, 351] on span "Small" at bounding box center [829, 351] width 22 height 9
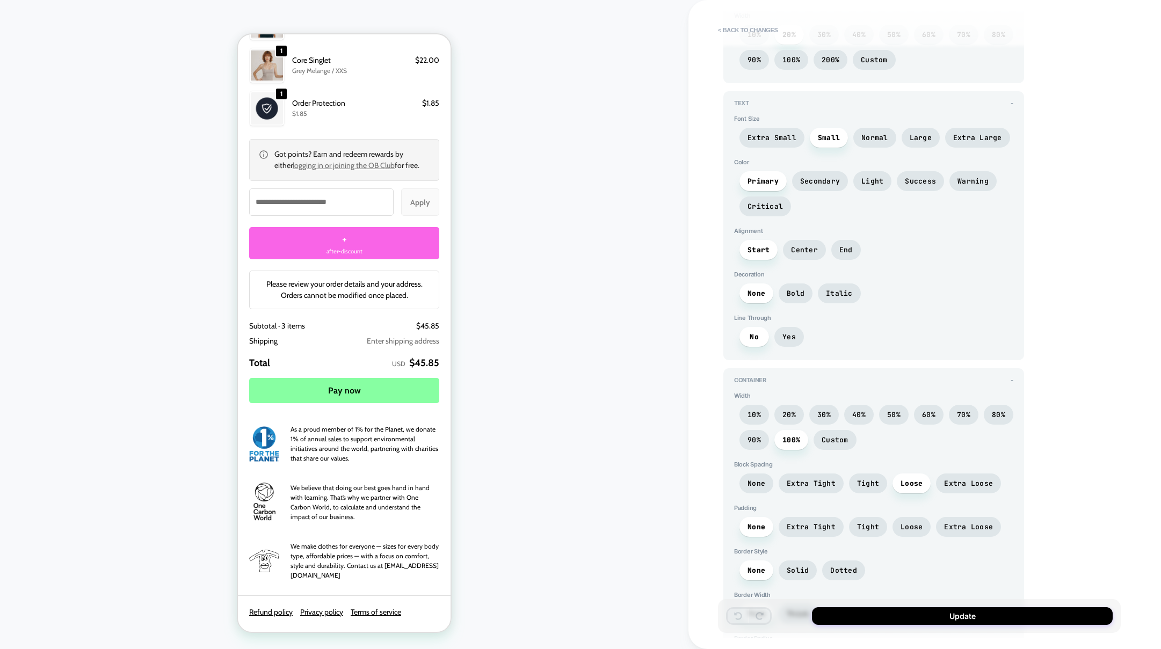
scroll to position [1074, 0]
click at [754, 434] on span "90%" at bounding box center [753, 438] width 13 height 9
click at [784, 434] on span "100%" at bounding box center [791, 438] width 18 height 9
click at [760, 434] on span "90%" at bounding box center [753, 438] width 13 height 9
click at [782, 430] on span "100%" at bounding box center [791, 439] width 34 height 20
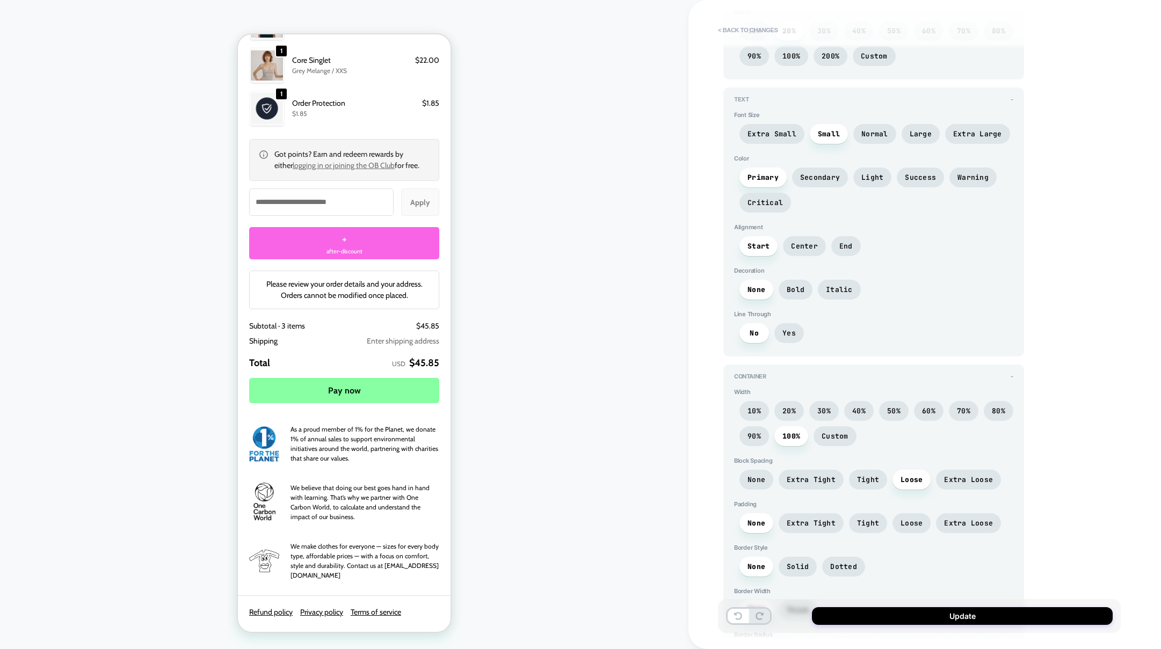
scroll to position [1078, 0]
click at [871, 473] on span "Tight" at bounding box center [868, 477] width 22 height 9
click at [907, 473] on span "Loose" at bounding box center [911, 477] width 22 height 9
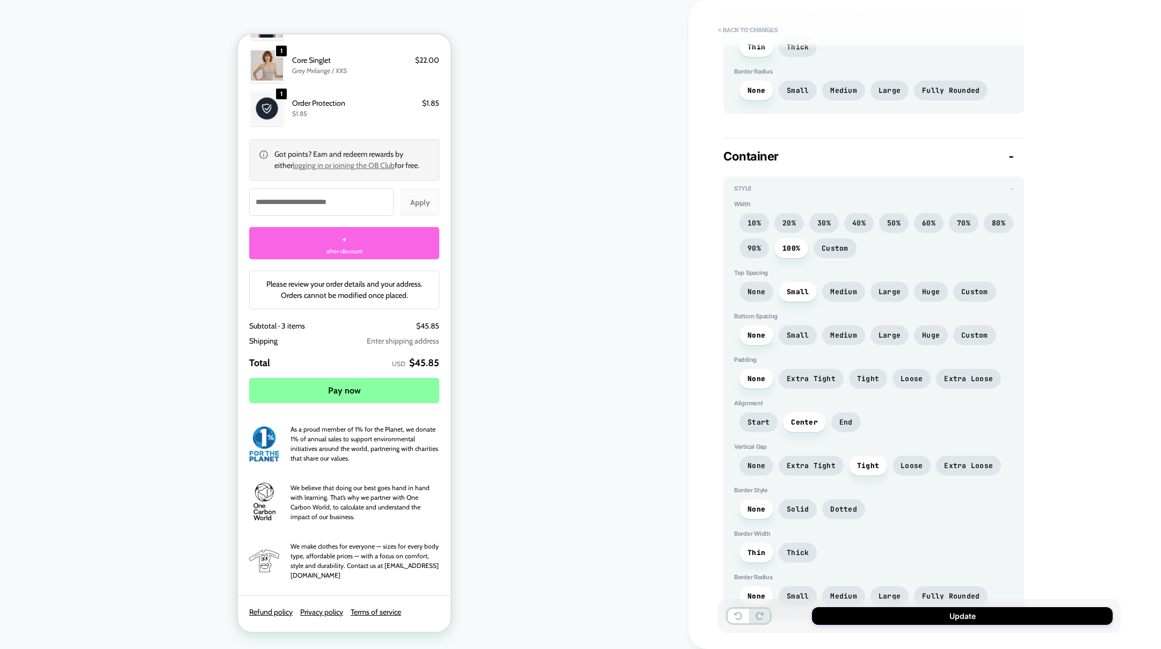
scroll to position [1641, 0]
click at [900, 616] on button "Update" at bounding box center [962, 616] width 301 height 18
type textarea "*"
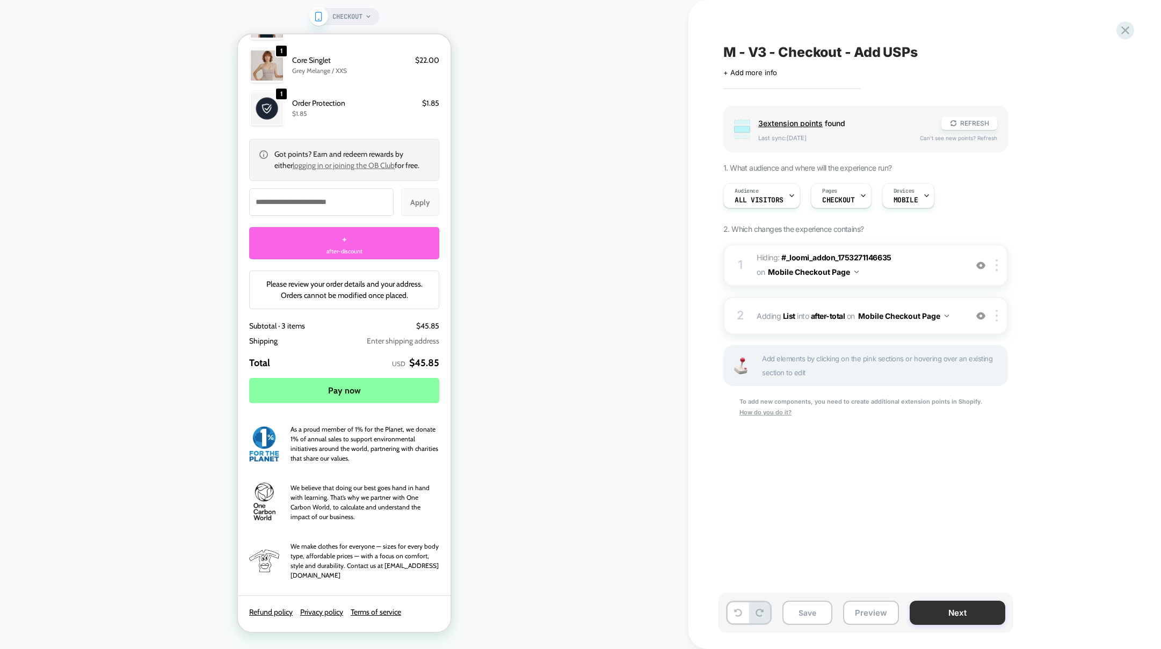
click at [961, 619] on button "Next" at bounding box center [957, 613] width 96 height 24
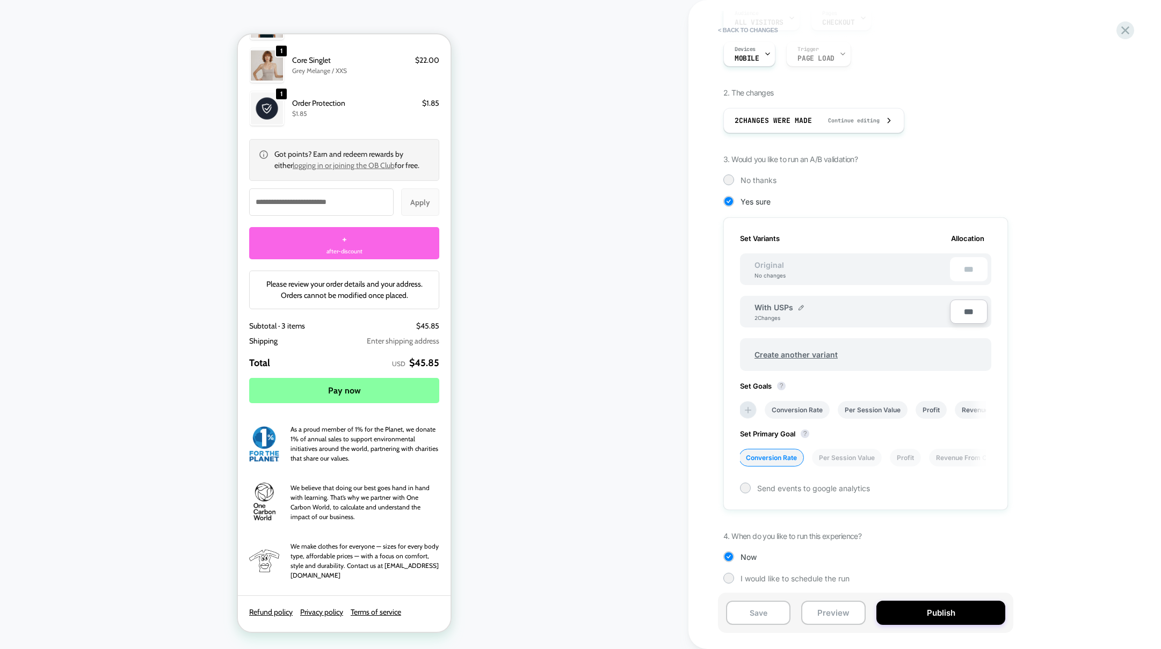
scroll to position [125, 0]
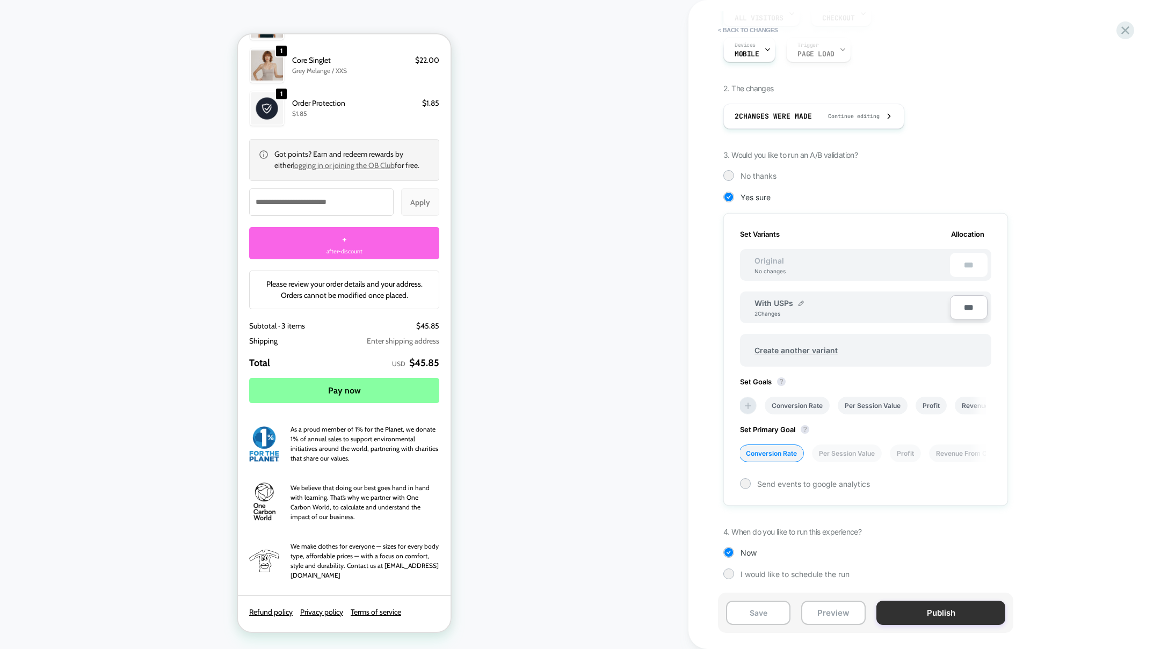
click at [944, 611] on button "Publish" at bounding box center [940, 613] width 129 height 24
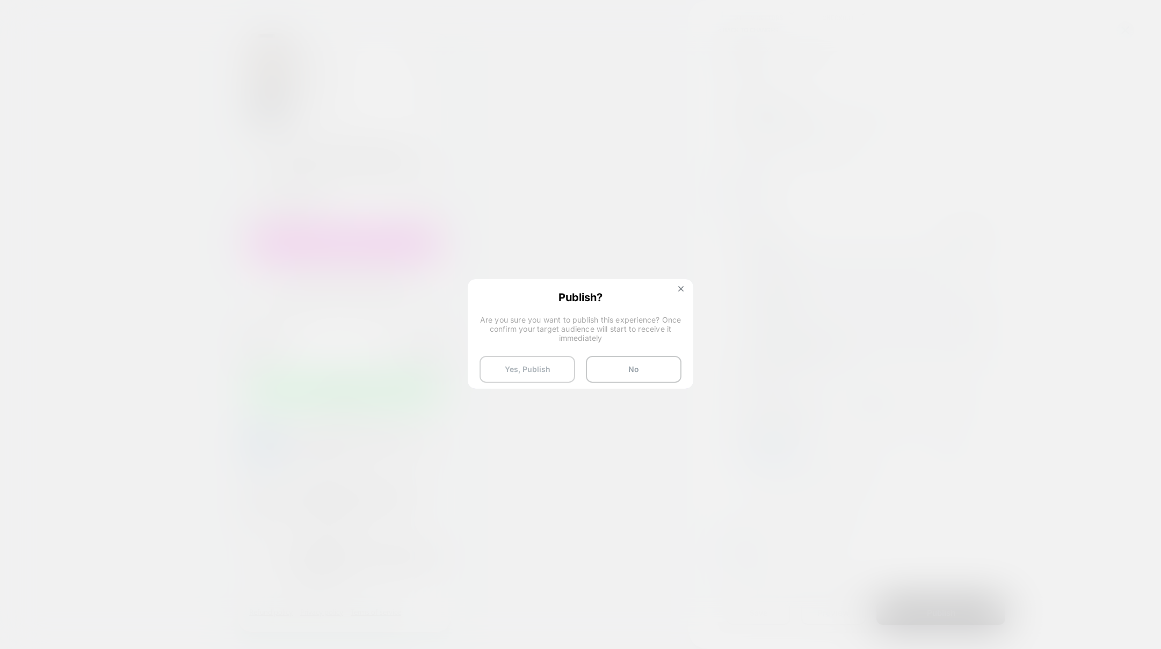
click at [534, 374] on button "Yes, Publish" at bounding box center [527, 369] width 96 height 27
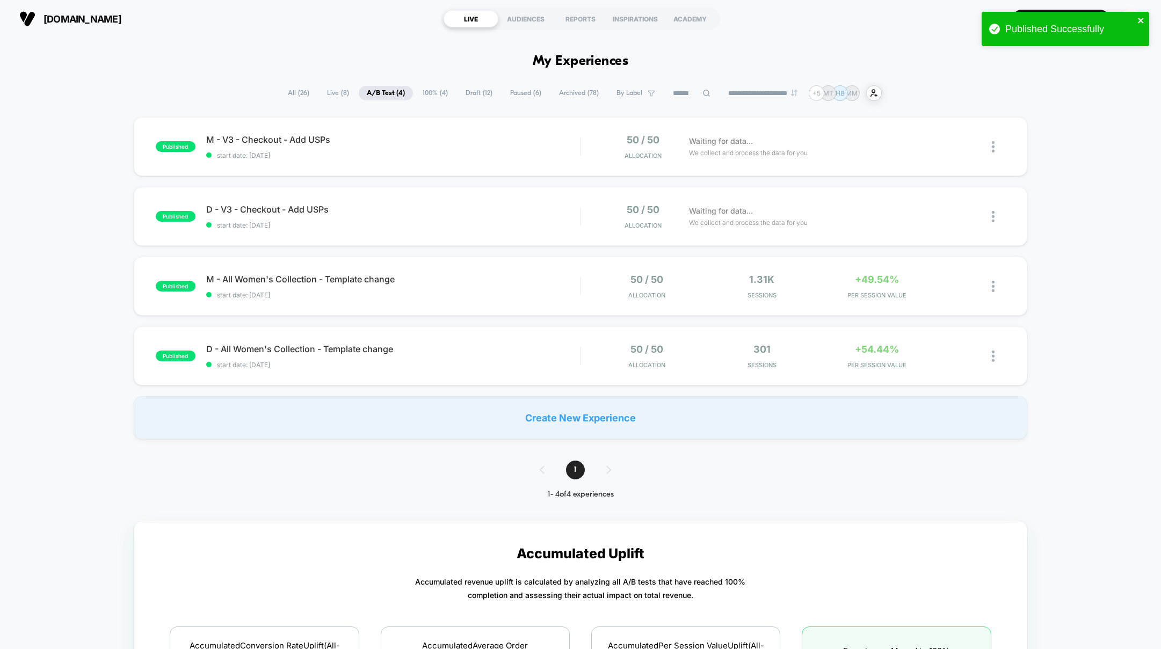
click at [1140, 18] on icon "close" at bounding box center [1141, 20] width 8 height 9
click at [520, 91] on span "Paused ( 6 )" at bounding box center [525, 93] width 47 height 14
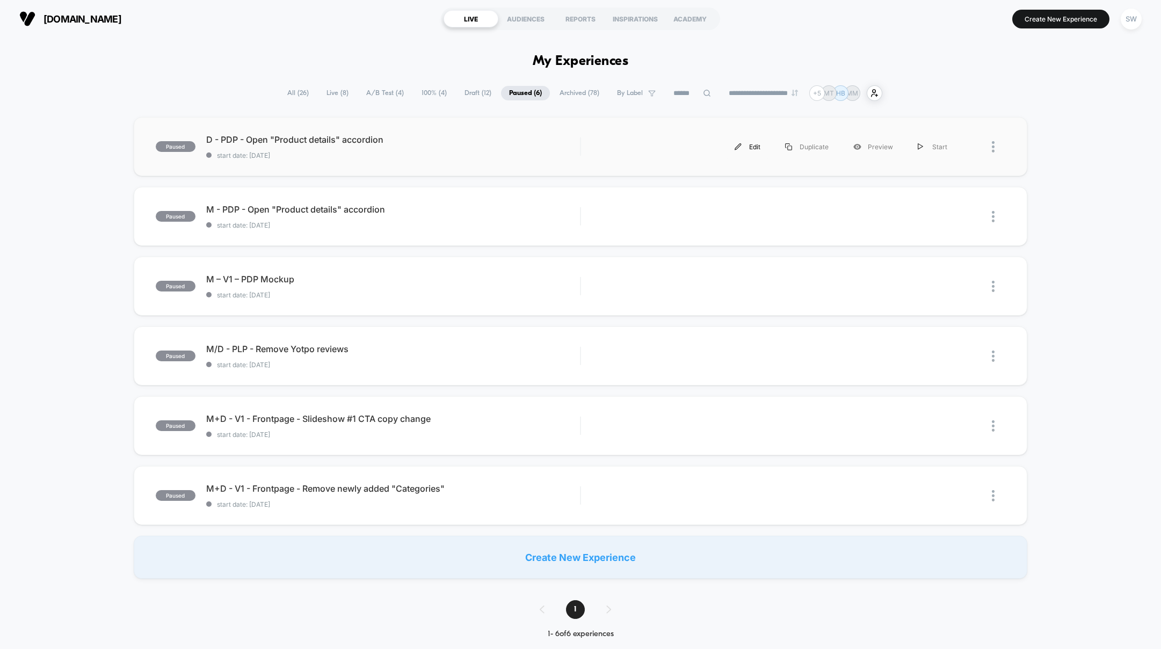
click at [740, 145] on img at bounding box center [737, 146] width 7 height 7
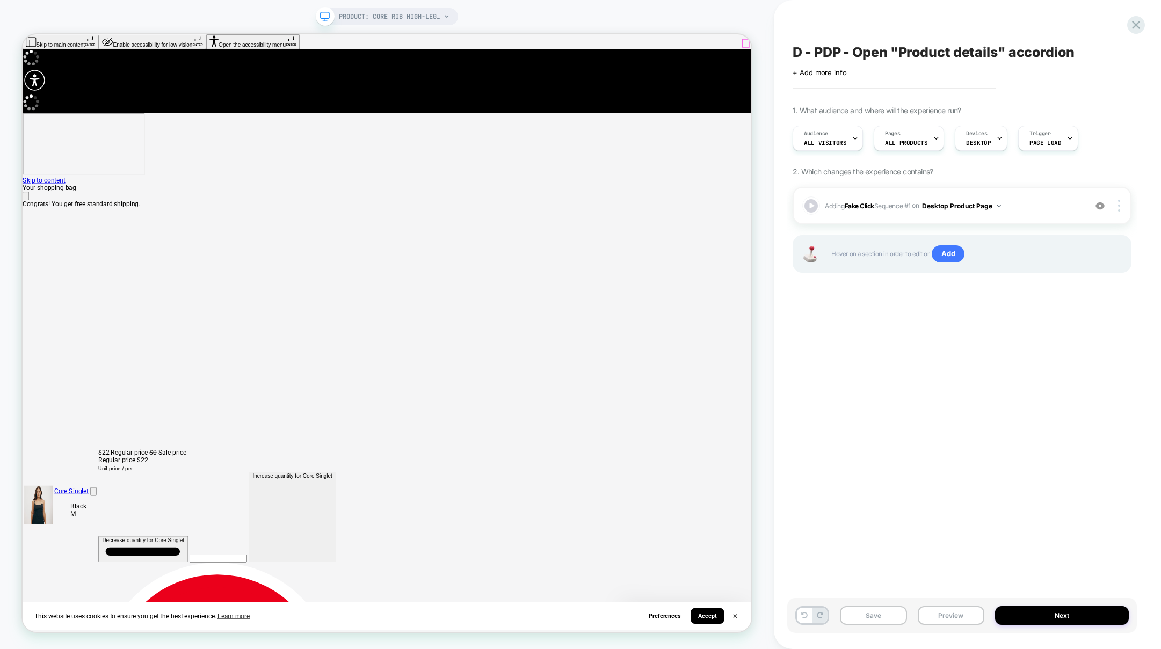
click at [27, 252] on icon "Close" at bounding box center [27, 252] width 0 height 0
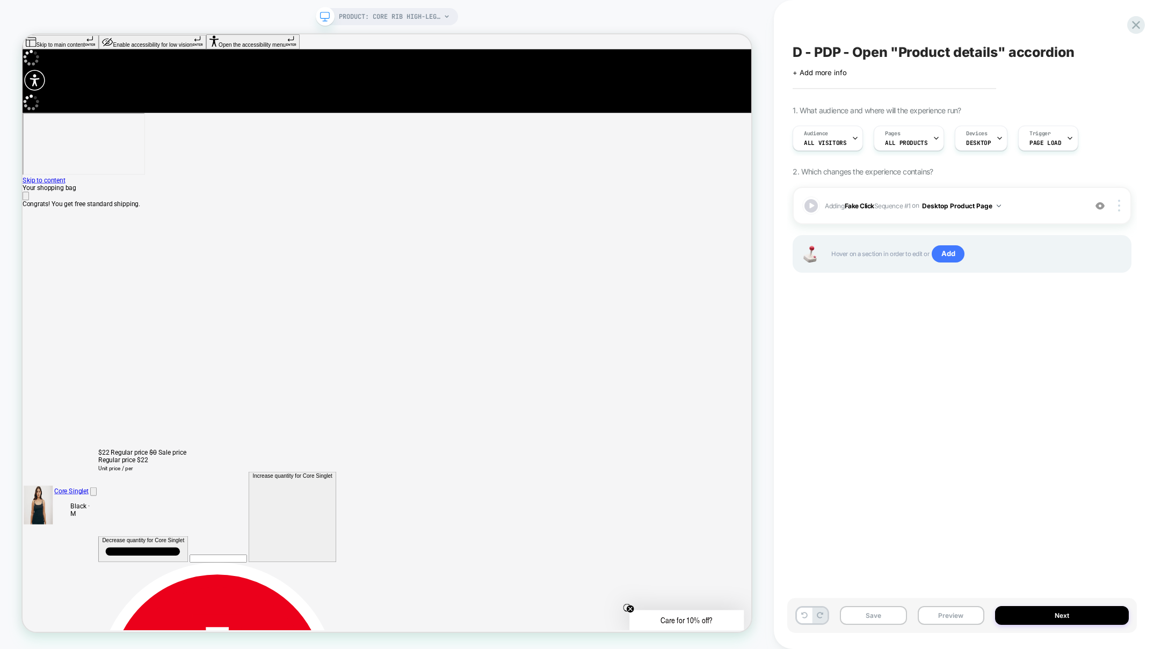
click at [899, 479] on div "D - PDP - Open "Product details" accordion Click to edit experience details + A…" at bounding box center [961, 324] width 349 height 627
click at [948, 616] on button "Preview" at bounding box center [950, 615] width 67 height 19
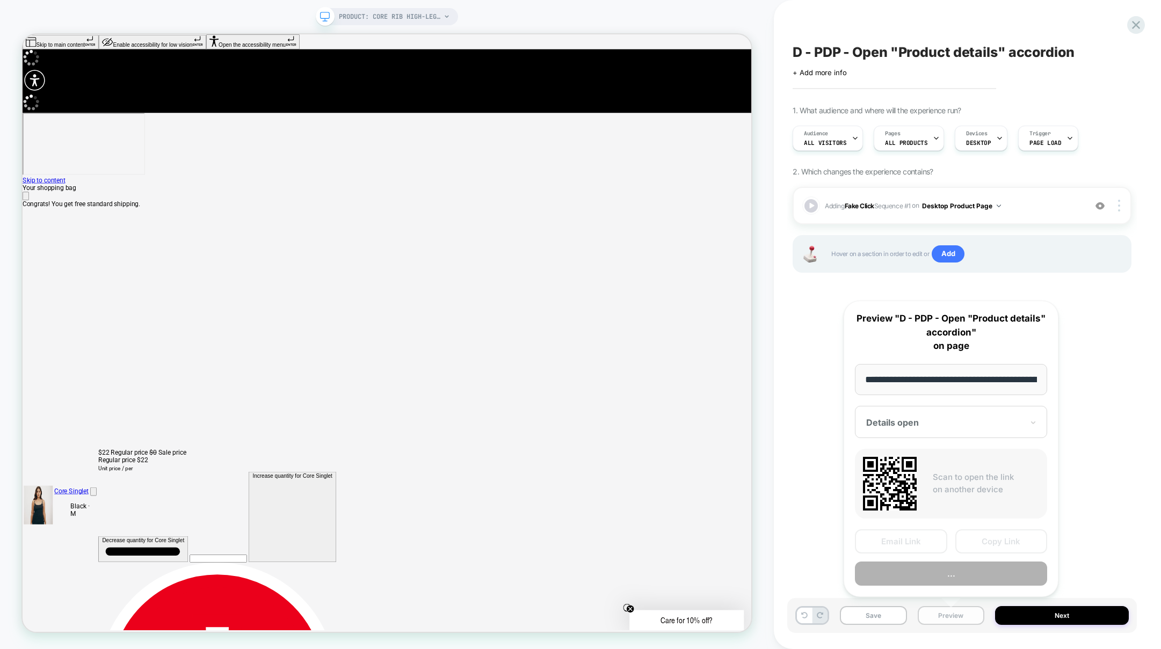
scroll to position [0, 228]
click at [939, 572] on button "Preview" at bounding box center [951, 574] width 192 height 24
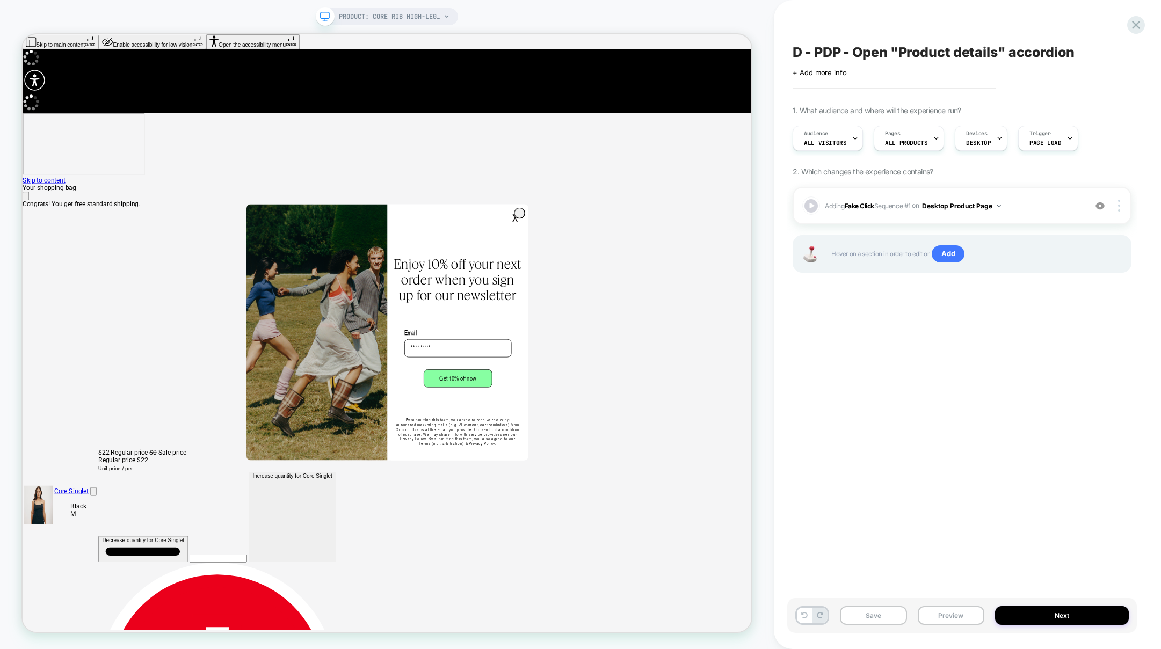
click at [916, 338] on div "D - PDP - Open "Product details" accordion Click to edit experience details + A…" at bounding box center [961, 324] width 349 height 627
click at [811, 204] on div at bounding box center [811, 206] width 16 height 16
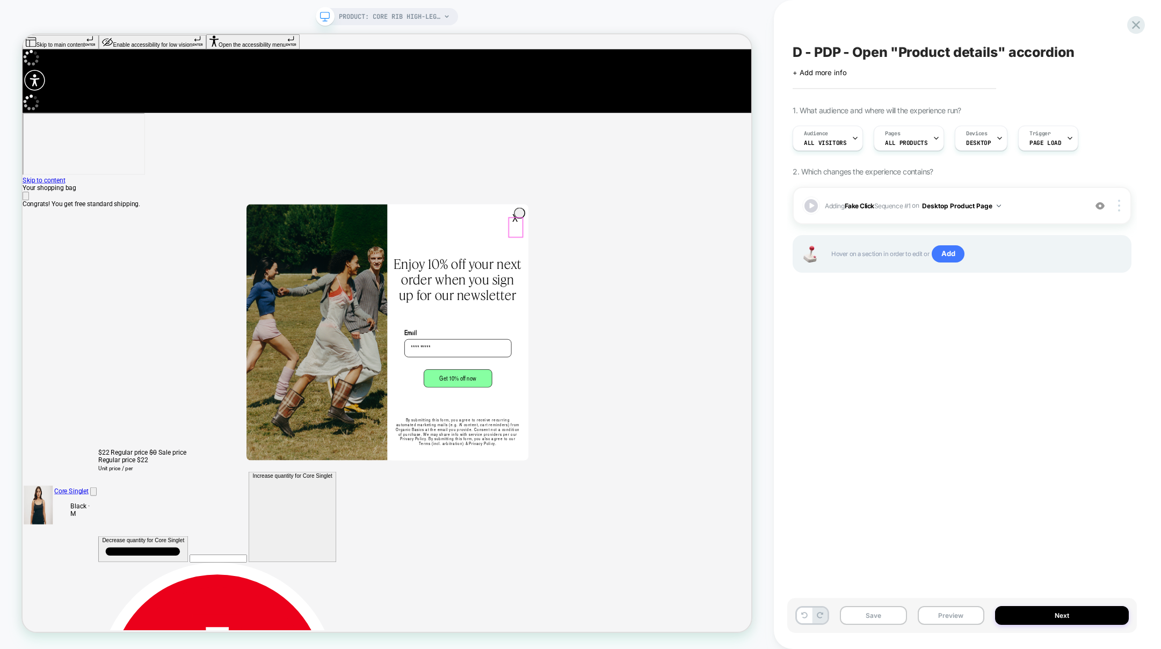
click at [677, 291] on button "X" at bounding box center [679, 278] width 18 height 25
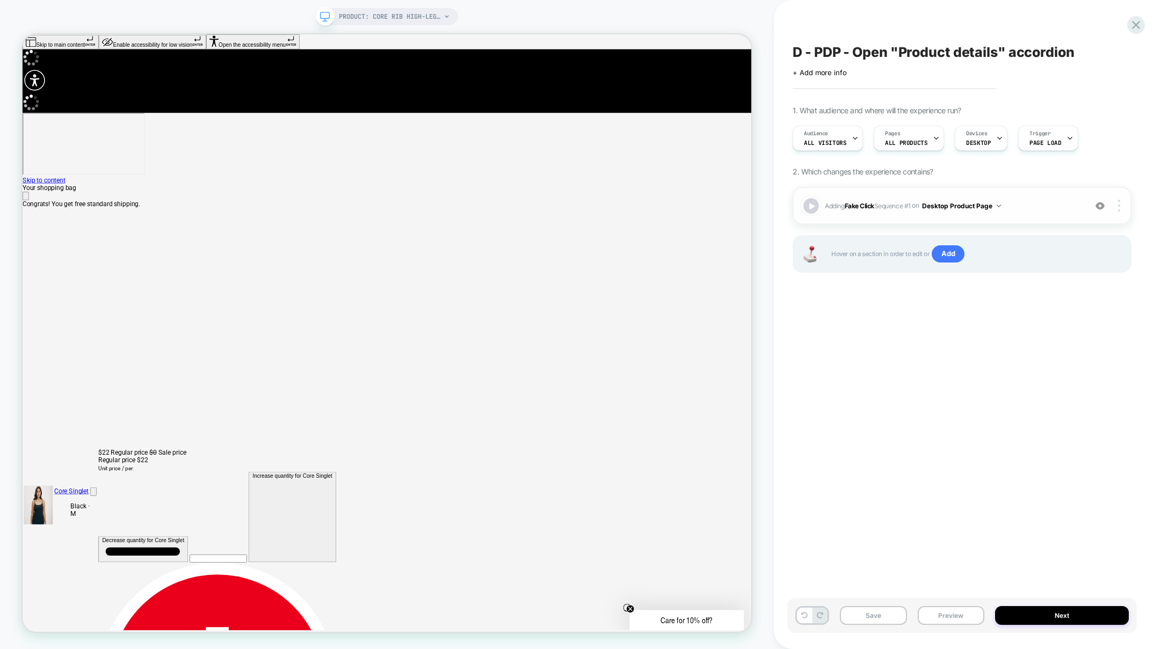
click at [810, 207] on div at bounding box center [811, 206] width 16 height 16
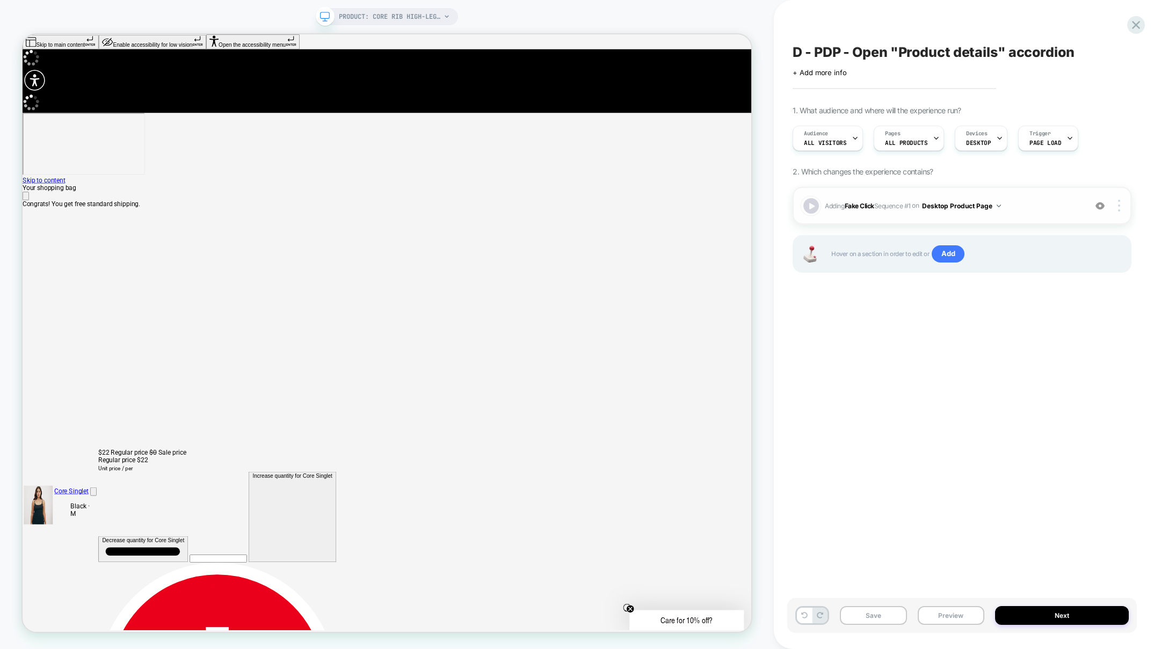
click at [810, 207] on div at bounding box center [811, 206] width 16 height 16
click at [809, 208] on div at bounding box center [811, 206] width 16 height 16
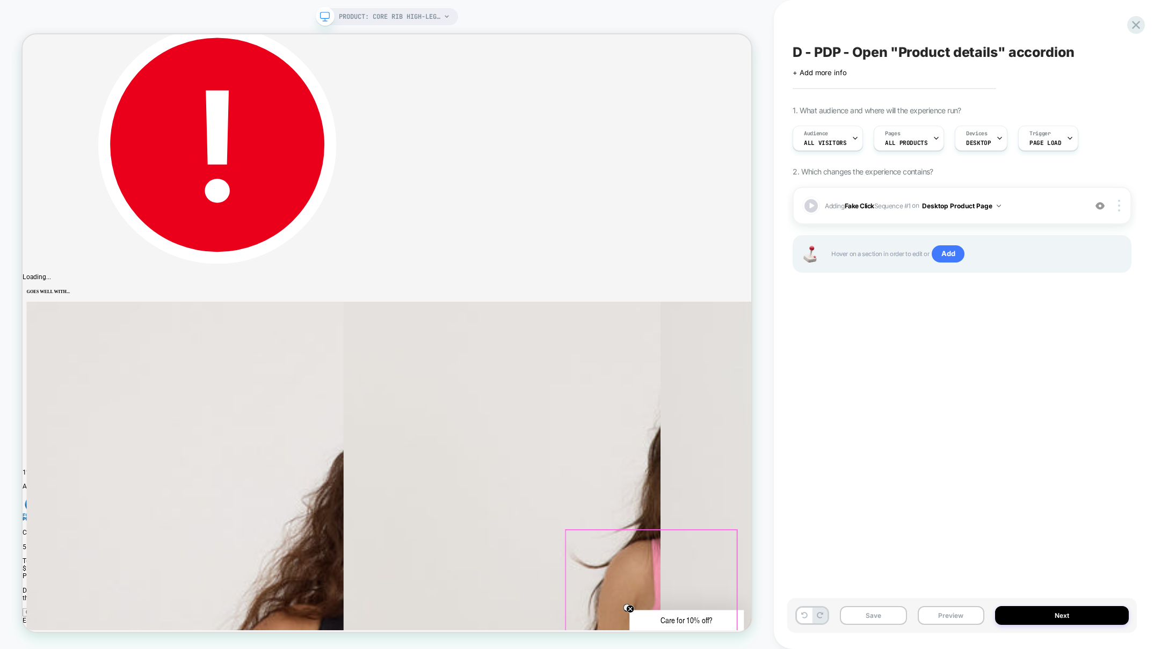
scroll to position [0, 0]
